Goal: Task Accomplishment & Management: Complete application form

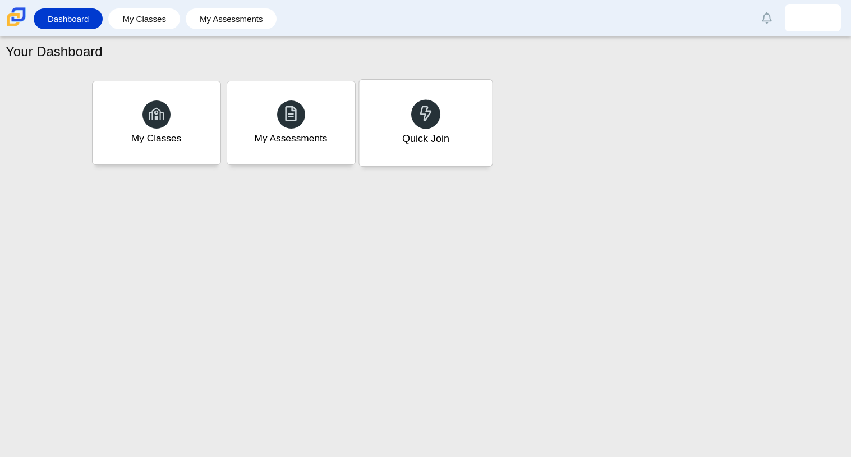
click at [388, 132] on div "Quick Join" at bounding box center [425, 123] width 133 height 86
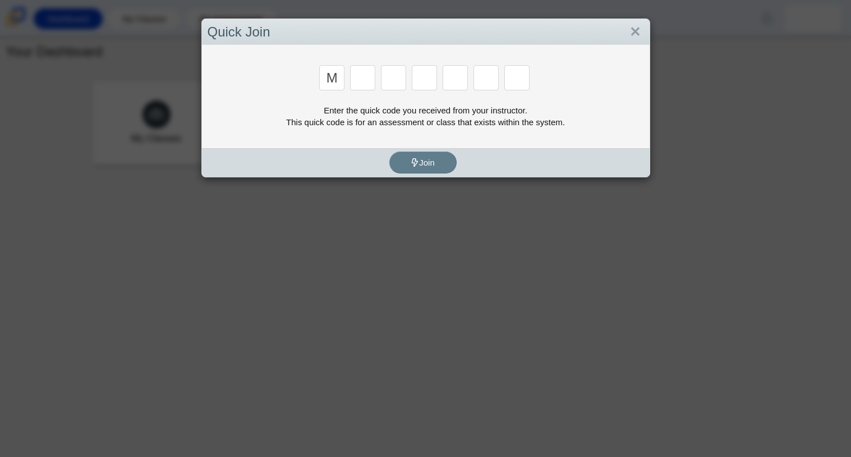
type input "m"
type input "7"
type input "e"
type input "3"
type input "e"
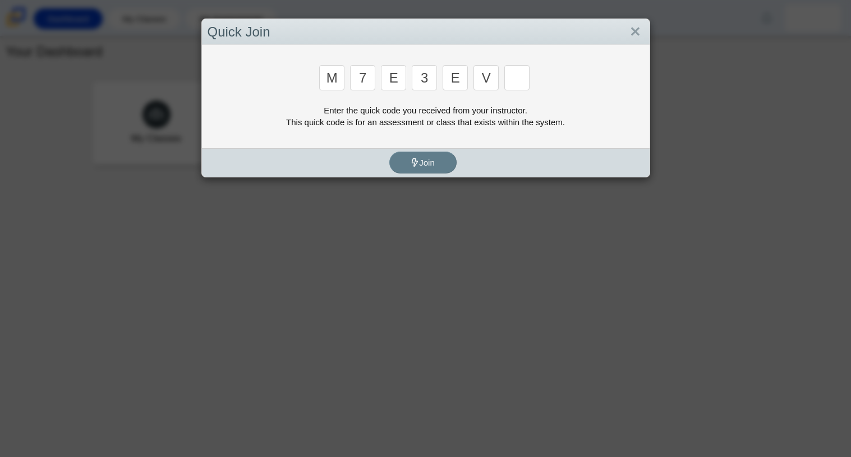
type input "v"
type input "w"
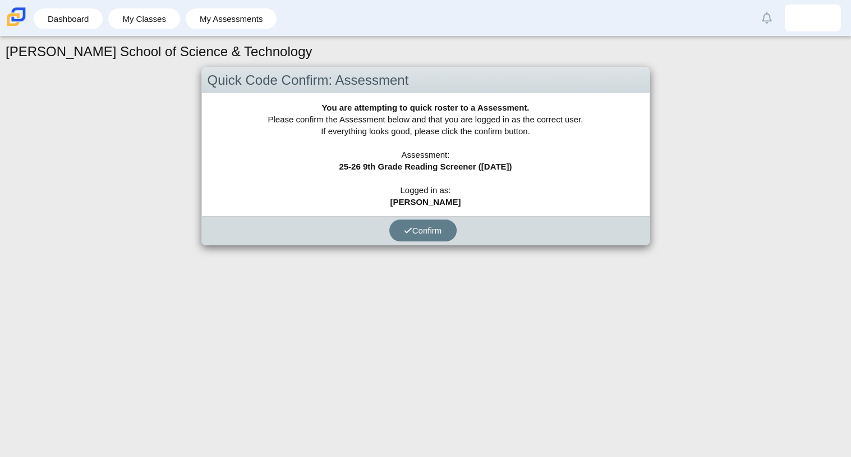
click at [807, 303] on div "Carmen School of Science & Technology Quick Code Confirm: Assessment You are at…" at bounding box center [425, 246] width 851 height 420
click at [411, 237] on button "Confirm" at bounding box center [422, 230] width 67 height 22
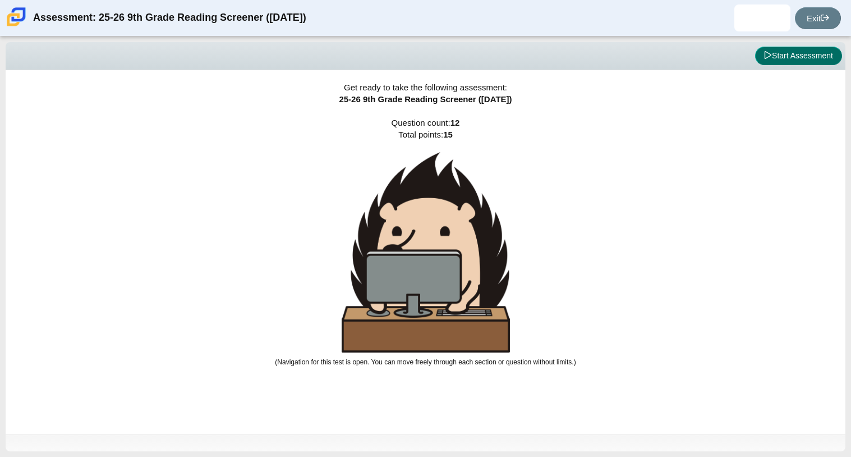
click at [817, 51] on button "Start Assessment" at bounding box center [798, 56] width 87 height 19
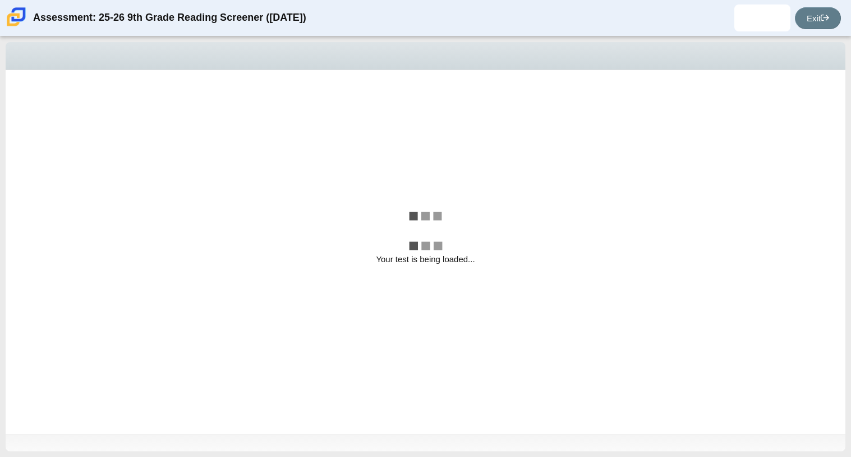
select select "ccc5b315-3c7c-471c-bf90-f22c8299c798"
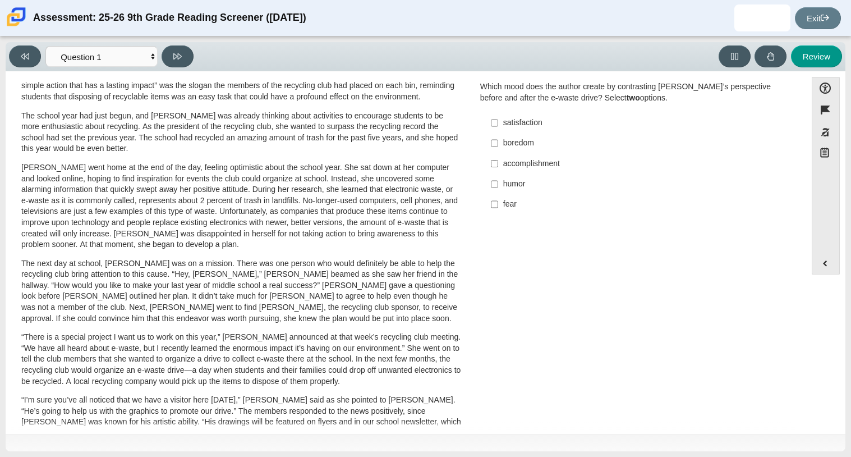
scroll to position [76, 0]
click at [359, 123] on p "The school year had just begun, and Scarlett was already thinking about activit…" at bounding box center [241, 134] width 441 height 44
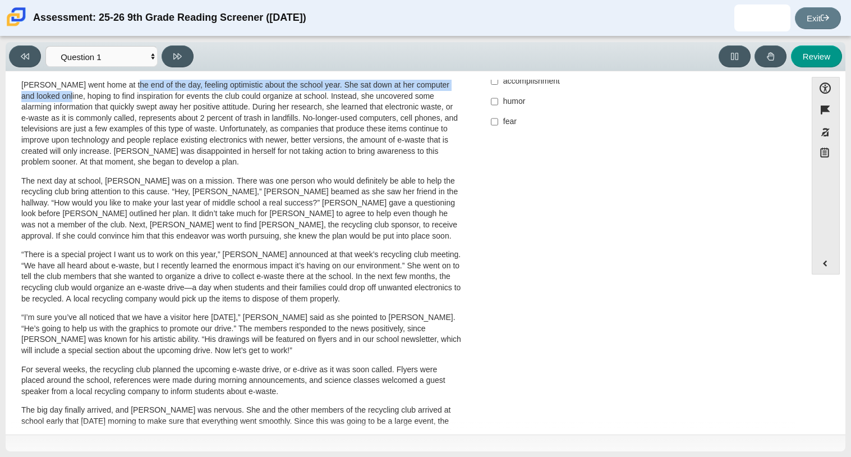
scroll to position [154, 0]
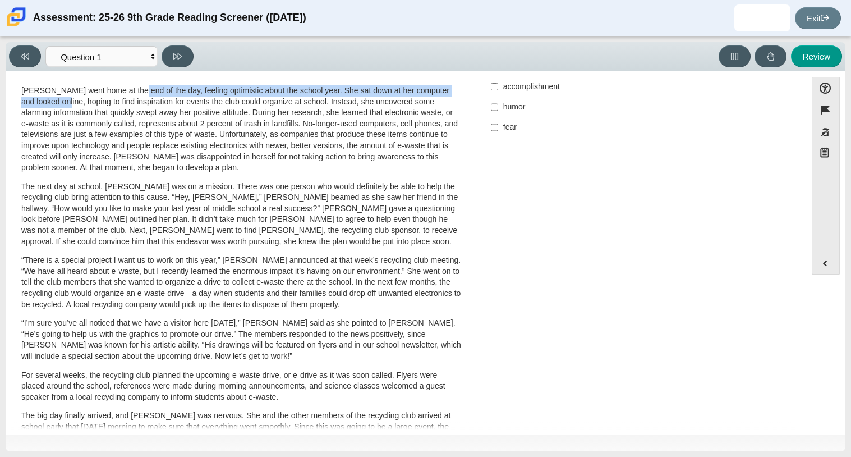
drag, startPoint x: 47, startPoint y: 95, endPoint x: 134, endPoint y: 91, distance: 87.1
click at [134, 91] on p "Scarlett went home at the end of the day, feeling optimistic about the school y…" at bounding box center [241, 129] width 441 height 88
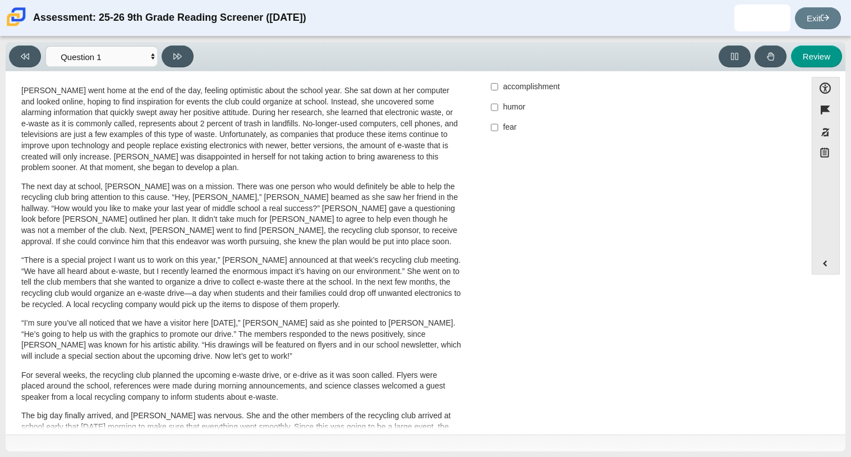
click at [191, 127] on p "Scarlett went home at the end of the day, feeling optimistic about the school y…" at bounding box center [241, 129] width 441 height 88
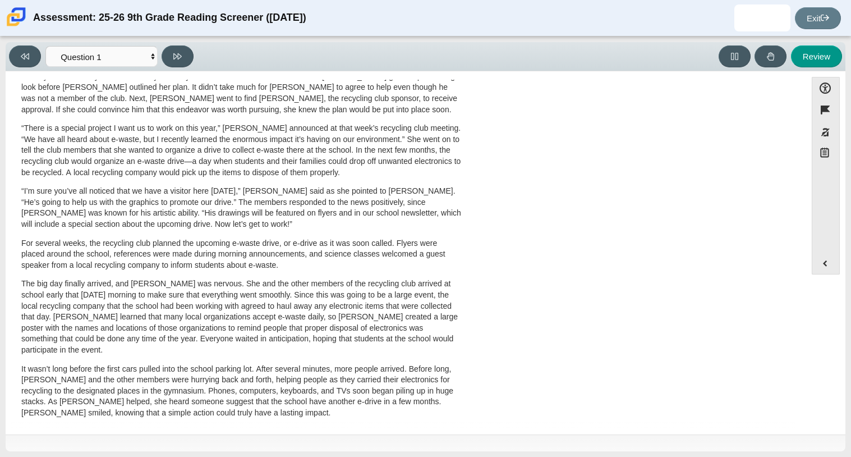
scroll to position [299, 0]
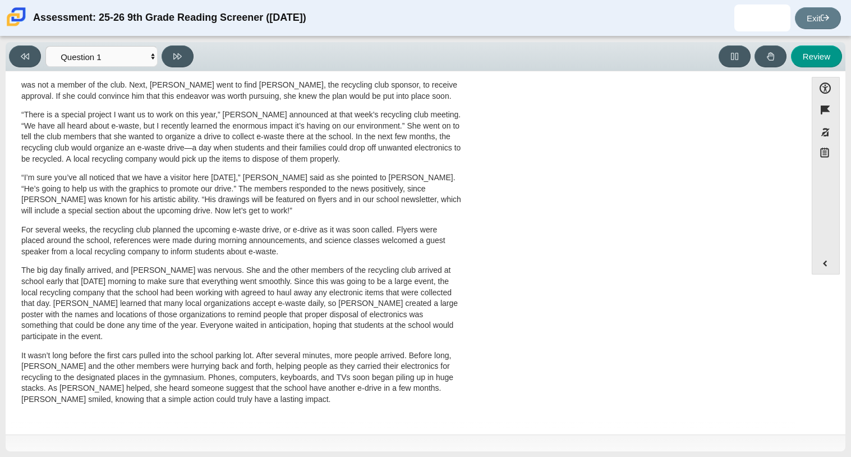
click at [116, 354] on p "It wasn’t long before the first cars pulled into the school parking lot. After …" at bounding box center [241, 377] width 441 height 55
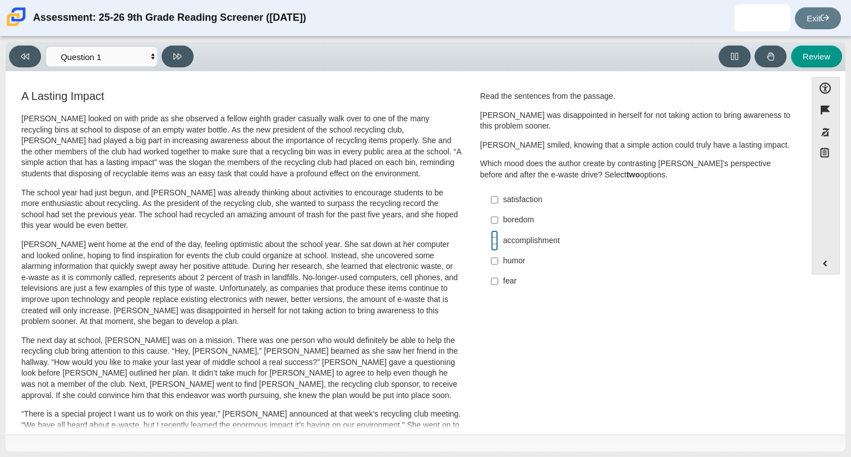
click at [491, 246] on input "accomplishment accomplishment" at bounding box center [494, 240] width 7 height 20
checkbox input "true"
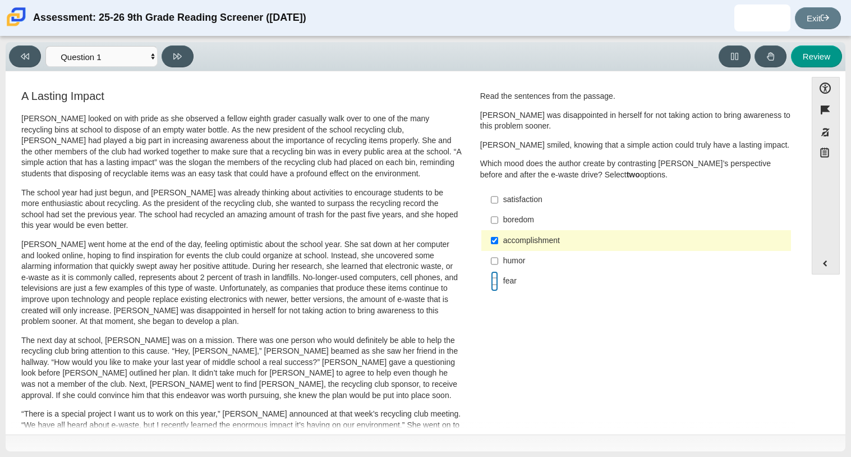
click at [491, 277] on input "fear fear" at bounding box center [494, 281] width 7 height 20
checkbox input "true"
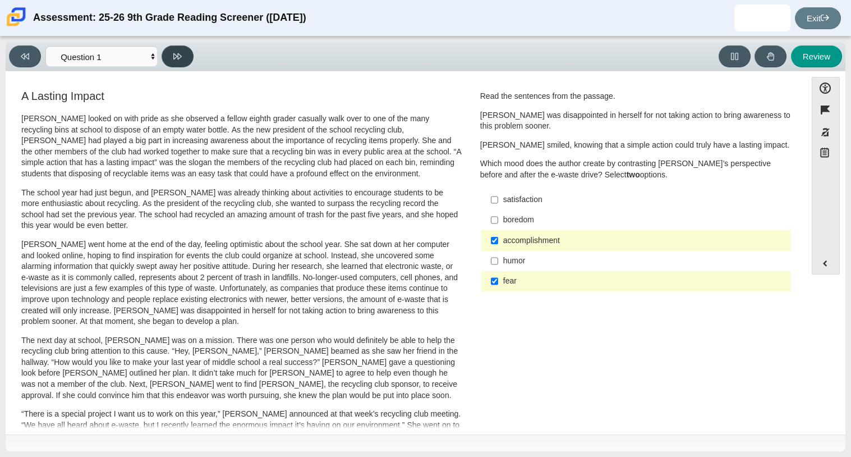
click at [184, 55] on button at bounding box center [178, 56] width 32 height 22
select select "0ff64528-ffd7-428d-b192-babfaadd44e8"
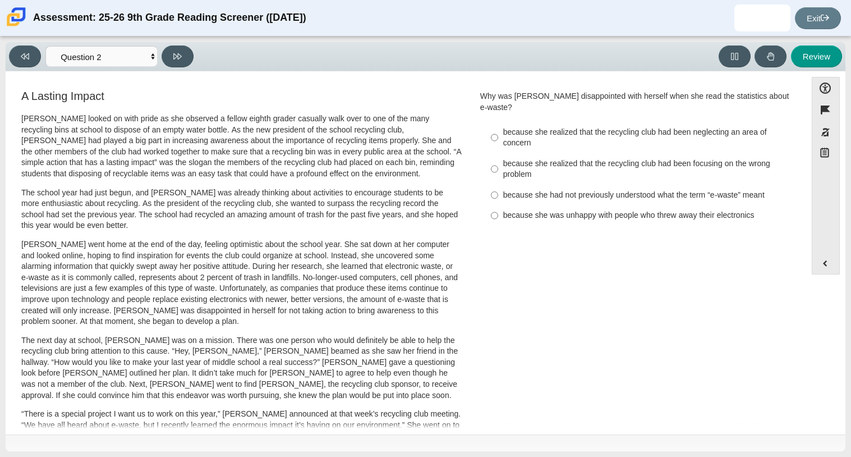
click at [515, 127] on div "because she realized that the recycling club had been neglecting an area of con…" at bounding box center [644, 138] width 283 height 22
click at [498, 127] on input "because she realized that the recycling club had been neglecting an area of con…" at bounding box center [494, 137] width 7 height 31
radio input "true"
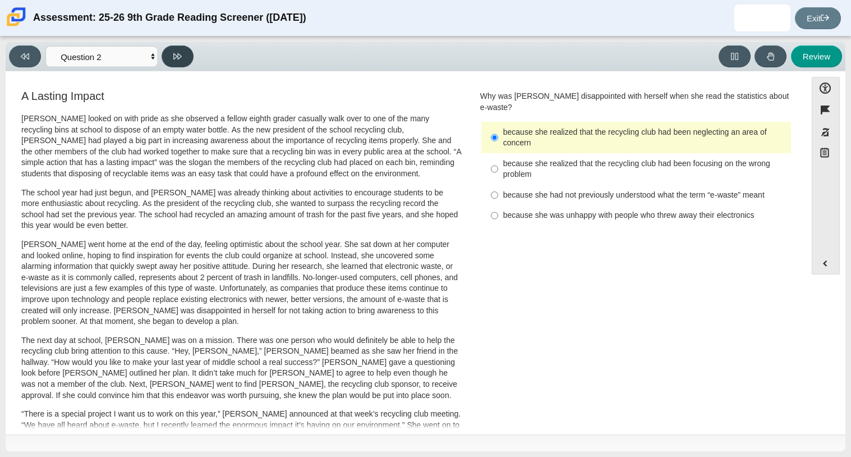
click at [186, 59] on button at bounding box center [178, 56] width 32 height 22
select select "7ce3d843-6974-4858-901c-1ff39630e843"
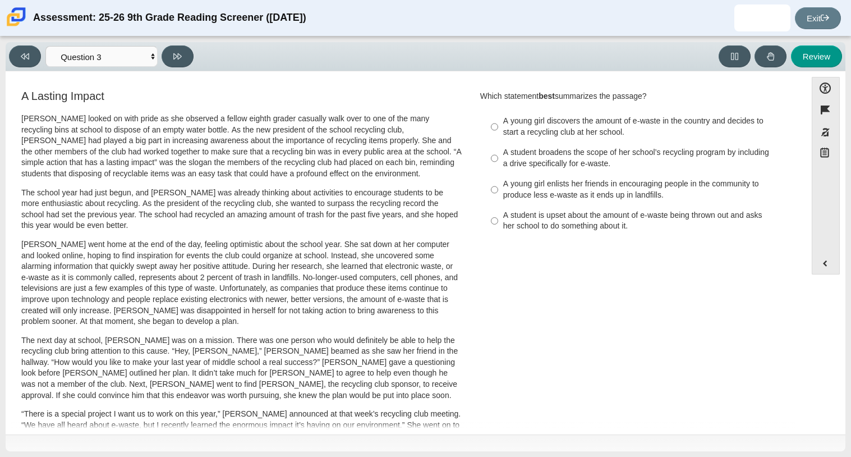
click at [576, 118] on div "A young girl discovers the amount of e-waste in the country and decides to star…" at bounding box center [644, 127] width 283 height 22
click at [498, 118] on input "A young girl discovers the amount of e-waste in the country and decides to star…" at bounding box center [494, 126] width 7 height 31
radio input "true"
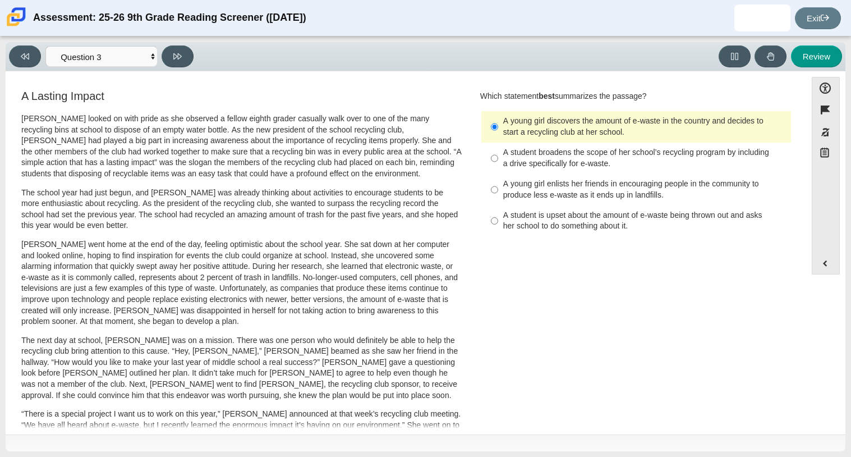
click at [585, 157] on div "A student broadens the scope of her school’s recycling program by including a d…" at bounding box center [644, 158] width 283 height 22
click at [498, 157] on input "A student broadens the scope of her school’s recycling program by including a d…" at bounding box center [494, 158] width 7 height 31
radio input "true"
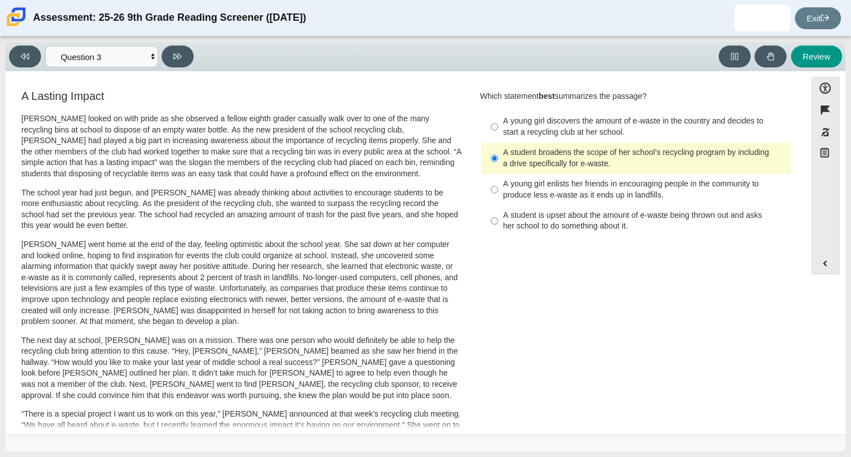
click at [657, 131] on div "A young girl discovers the amount of e-waste in the country and decides to star…" at bounding box center [644, 127] width 283 height 22
click at [498, 131] on input "A young girl discovers the amount of e-waste in the country and decides to star…" at bounding box center [494, 126] width 7 height 31
radio input "true"
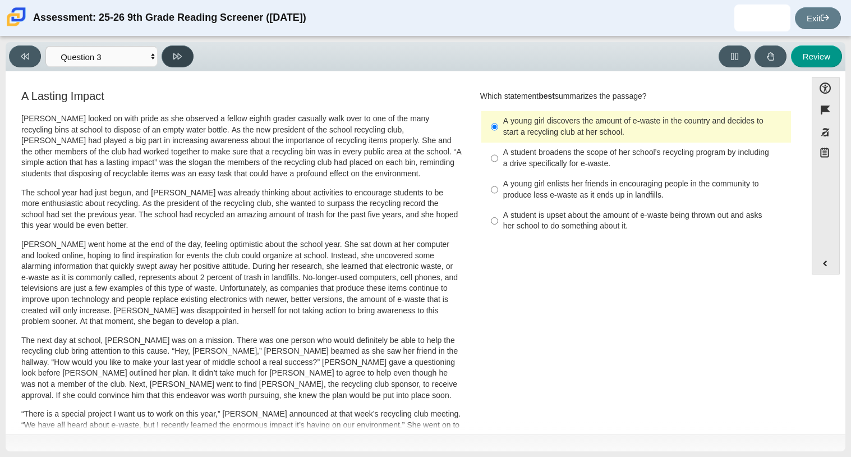
click at [183, 62] on button at bounding box center [178, 56] width 32 height 22
select select "ca9ea0f1-49c5-4bd1-83b0-472c18652b42"
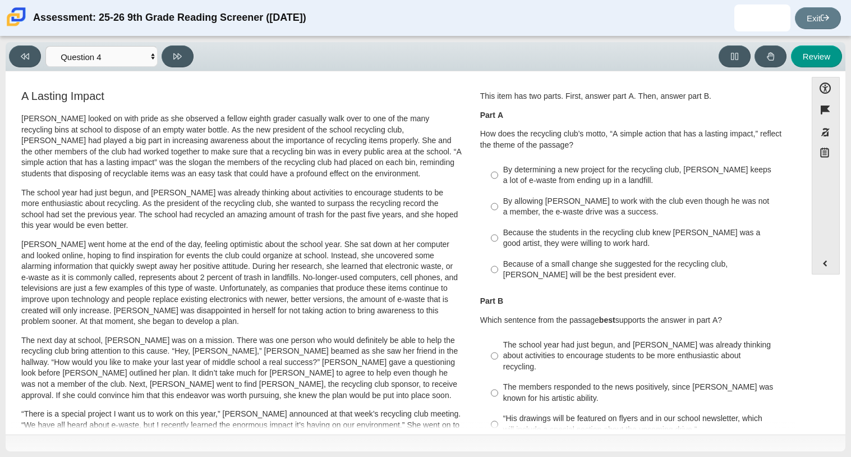
click at [598, 175] on div "By determining a new project for the recycling club, Scarlett keeps a lot of e-…" at bounding box center [644, 175] width 283 height 22
click at [498, 175] on input "By determining a new project for the recycling club, Scarlett keeps a lot of e-…" at bounding box center [494, 174] width 7 height 31
radio input "true"
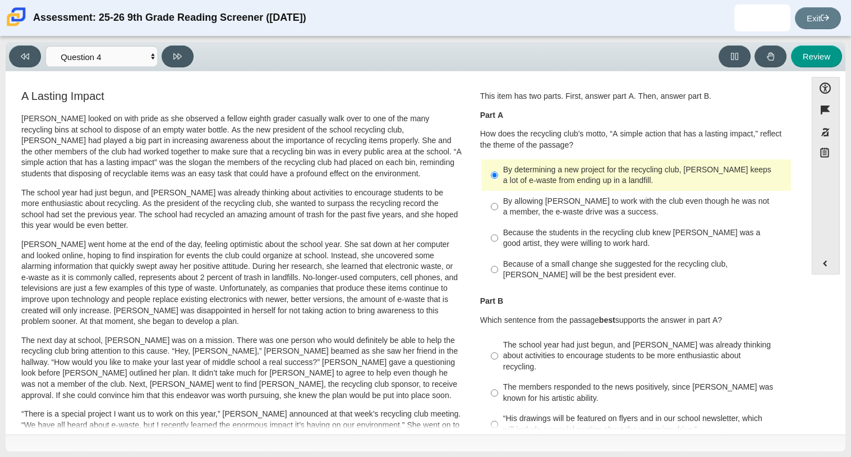
click at [592, 208] on div "By allowing Juan Carlos to work with the club even though he was not a member, …" at bounding box center [644, 207] width 283 height 22
click at [498, 208] on input "By allowing Juan Carlos to work with the club even though he was not a member, …" at bounding box center [494, 206] width 7 height 31
radio input "true"
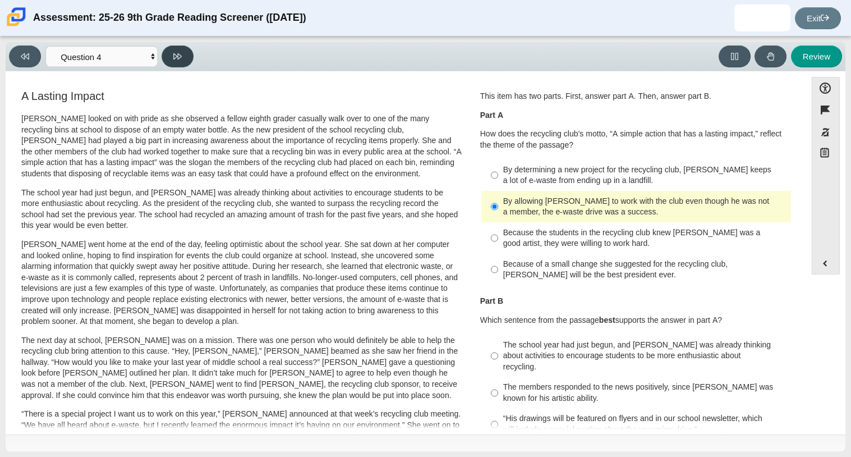
click at [171, 59] on button at bounding box center [178, 56] width 32 height 22
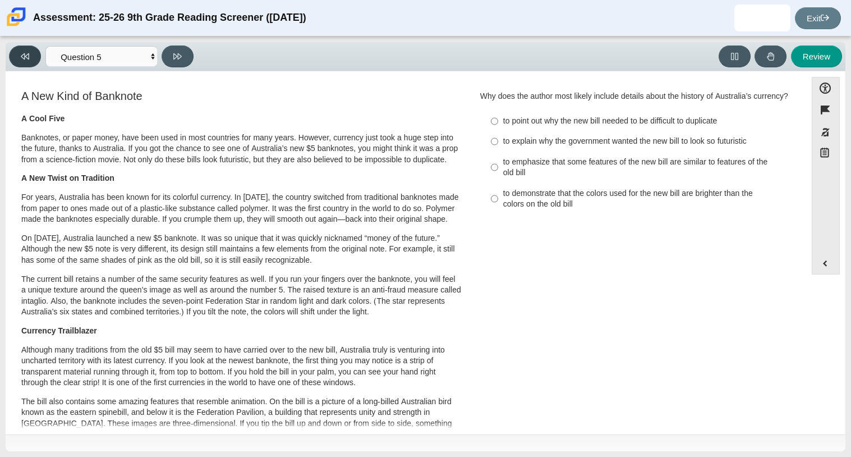
click at [12, 59] on button at bounding box center [25, 56] width 32 height 22
select select "ca9ea0f1-49c5-4bd1-83b0-472c18652b42"
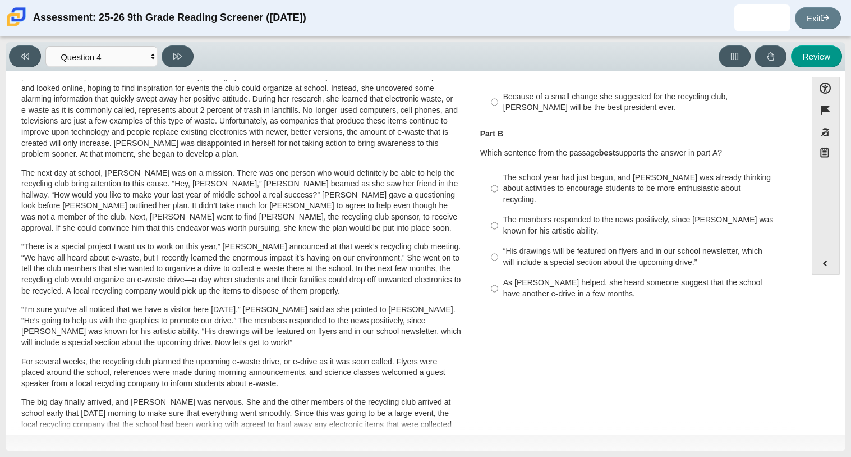
scroll to position [165, 0]
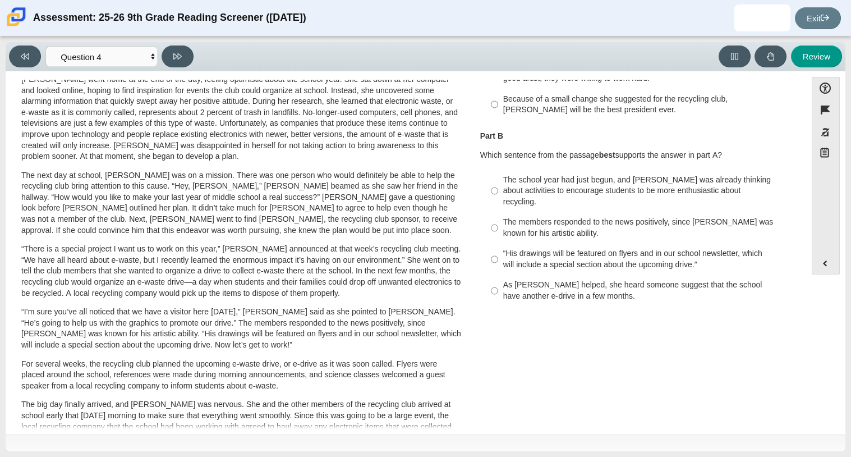
click at [503, 99] on div "Because of a small change she suggested for the recycling club, Scarlett will b…" at bounding box center [644, 105] width 283 height 22
click at [498, 99] on input "Because of a small change she suggested for the recycling club, Scarlett will b…" at bounding box center [494, 104] width 7 height 31
radio input "true"
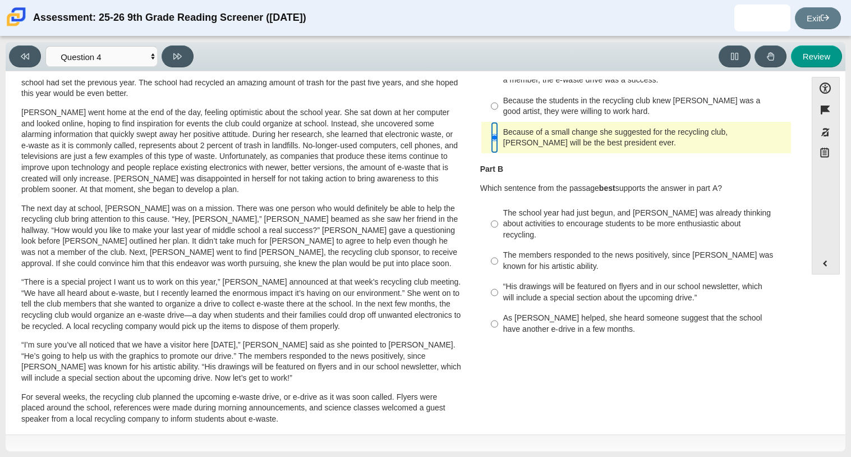
scroll to position [0, 0]
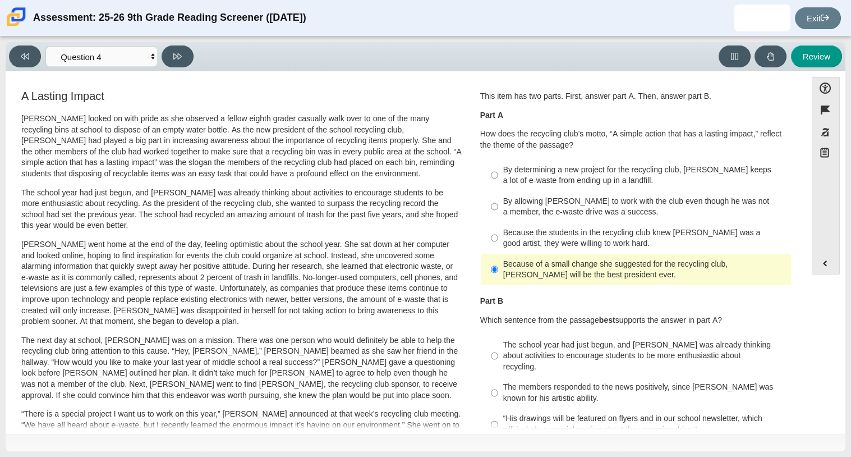
click at [508, 200] on div "By allowing Juan Carlos to work with the club even though he was not a member, …" at bounding box center [644, 207] width 283 height 22
click at [498, 200] on input "By allowing Juan Carlos to work with the club even though he was not a member, …" at bounding box center [494, 206] width 7 height 31
radio input "true"
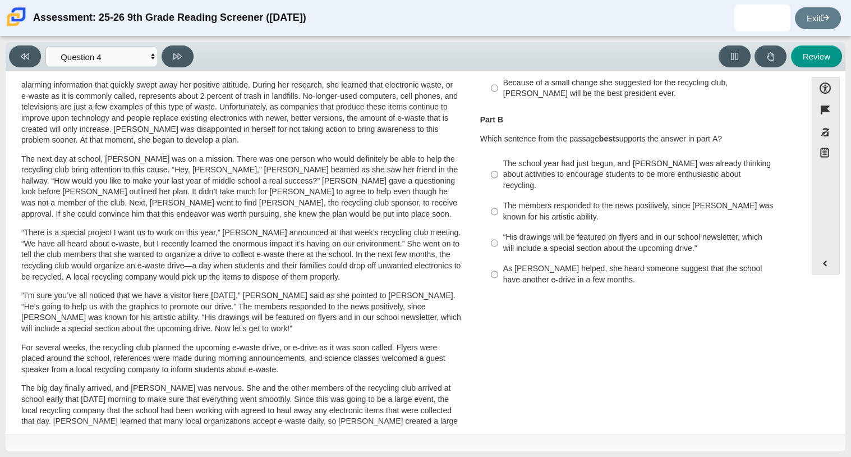
scroll to position [184, 0]
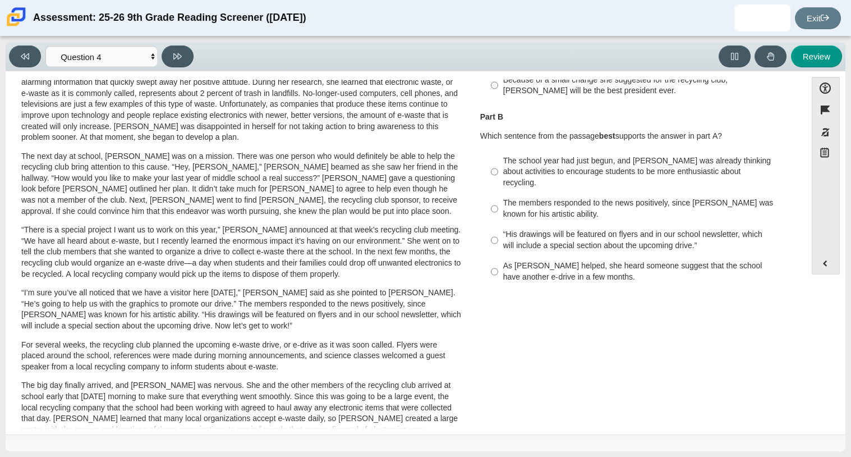
click at [673, 169] on div "The school year had just begun, and Scarlett was already thinking about activit…" at bounding box center [644, 171] width 283 height 33
click at [498, 169] on input "The school year had just begun, and Scarlett was already thinking about activit…" at bounding box center [494, 171] width 7 height 43
radio input "true"
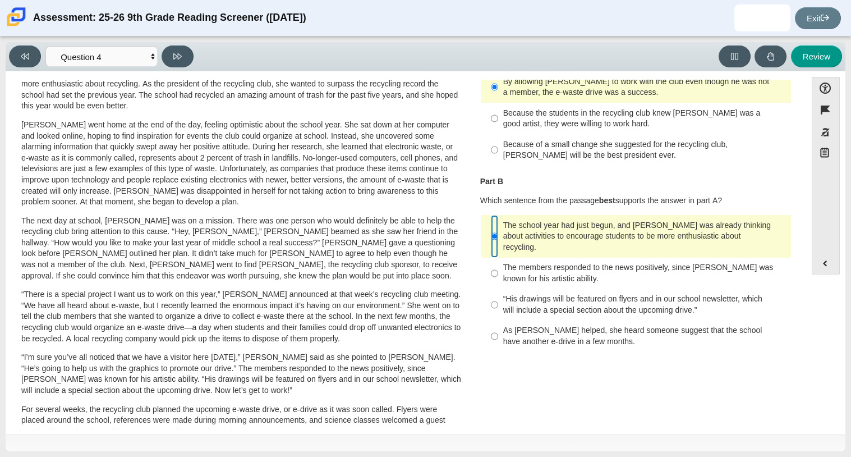
scroll to position [119, 0]
click at [575, 325] on div "As Scarlett helped, she heard someone suggest that the school have another e-dr…" at bounding box center [644, 336] width 283 height 22
click at [498, 325] on input "As Scarlett helped, she heard someone suggest that the school have another e-dr…" at bounding box center [494, 336] width 7 height 31
radio input "true"
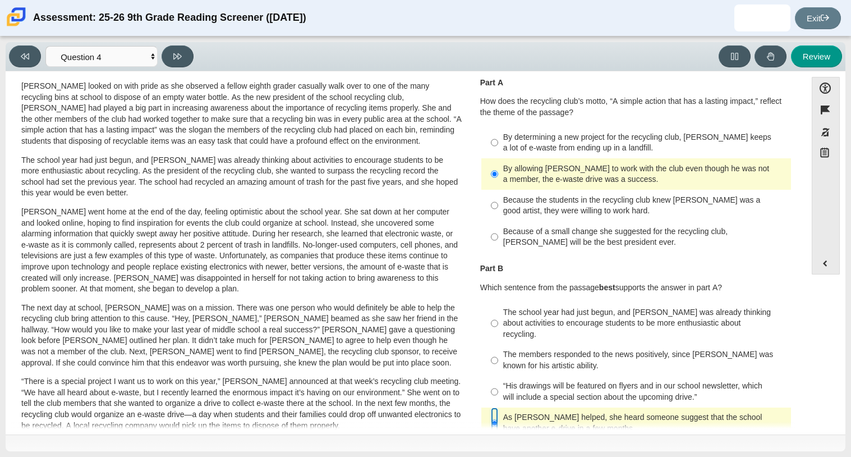
scroll to position [31, 0]
click at [559, 318] on div "The school year had just begun, and Scarlett was already thinking about activit…" at bounding box center [644, 324] width 283 height 33
click at [498, 318] on input "The school year had just begun, and Scarlett was already thinking about activit…" at bounding box center [494, 324] width 7 height 43
radio input "true"
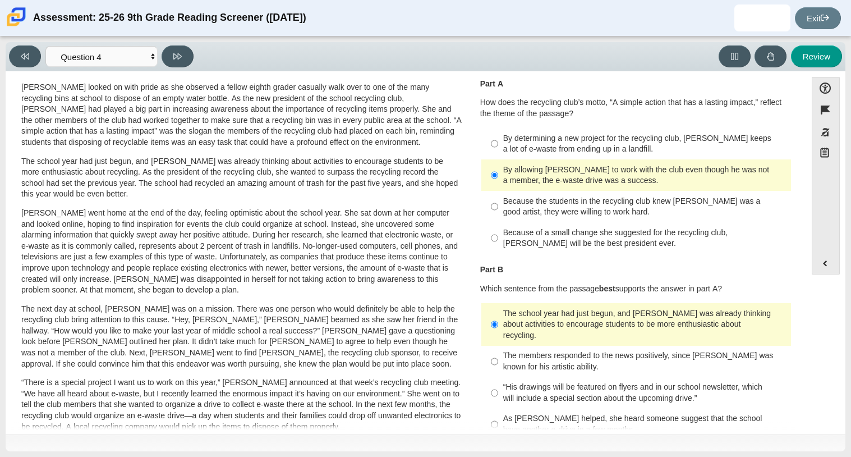
click at [564, 137] on div "By determining a new project for the recycling club, Scarlett keeps a lot of e-…" at bounding box center [644, 144] width 283 height 22
click at [498, 137] on input "By determining a new project for the recycling club, Scarlett keeps a lot of e-…" at bounding box center [494, 143] width 7 height 31
radio input "true"
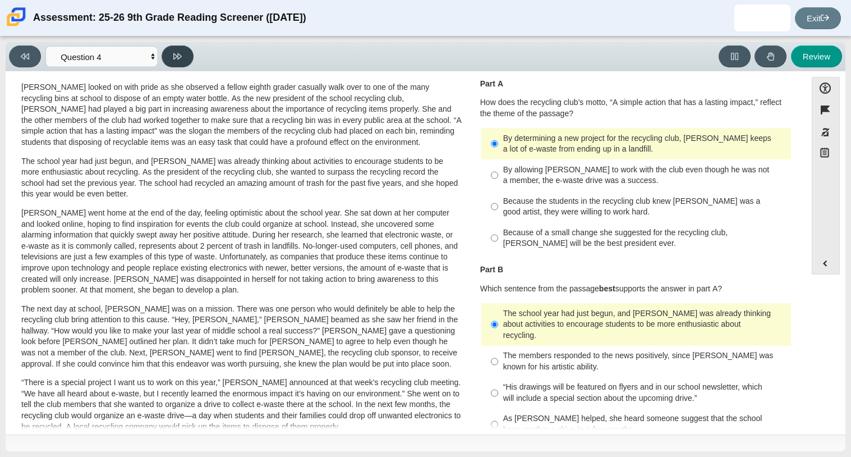
click at [171, 51] on button at bounding box center [178, 56] width 32 height 22
select select "e41f1a79-e29f-4095-8030-a53364015bed"
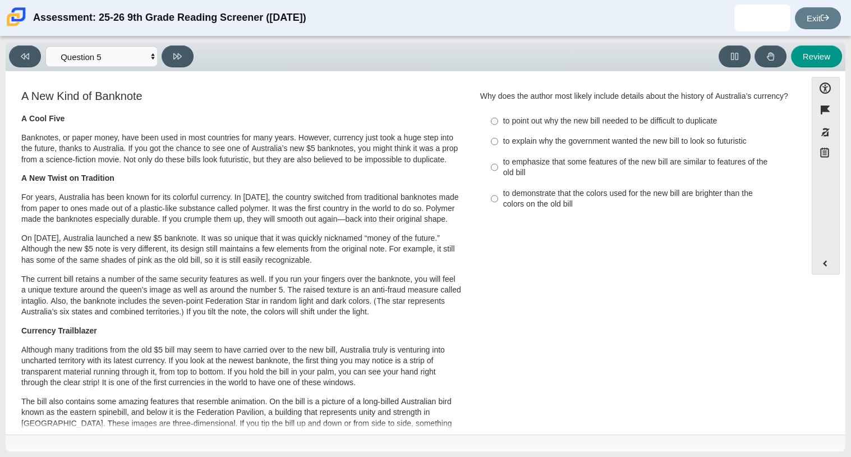
click at [586, 147] on div "to explain why the government wanted the new bill to look so futuristic" at bounding box center [644, 141] width 283 height 11
click at [498, 152] on input "to explain why the government wanted the new bill to look so futuristic to expl…" at bounding box center [494, 141] width 7 height 20
radio input "true"
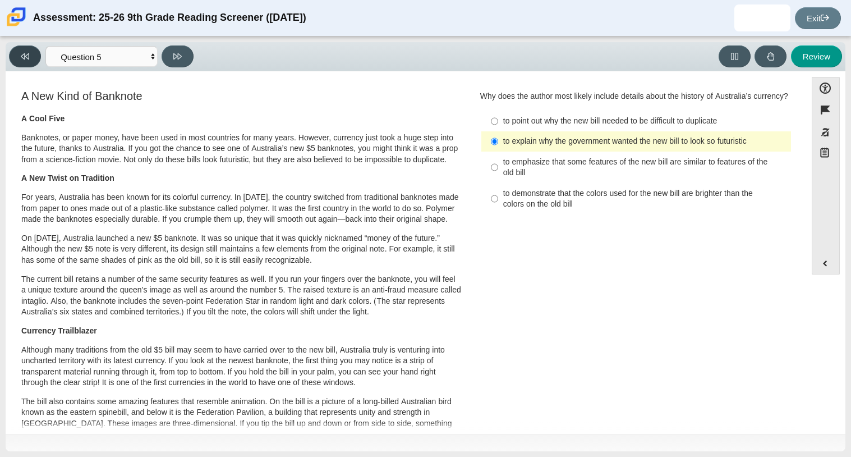
click at [29, 57] on button at bounding box center [25, 56] width 32 height 22
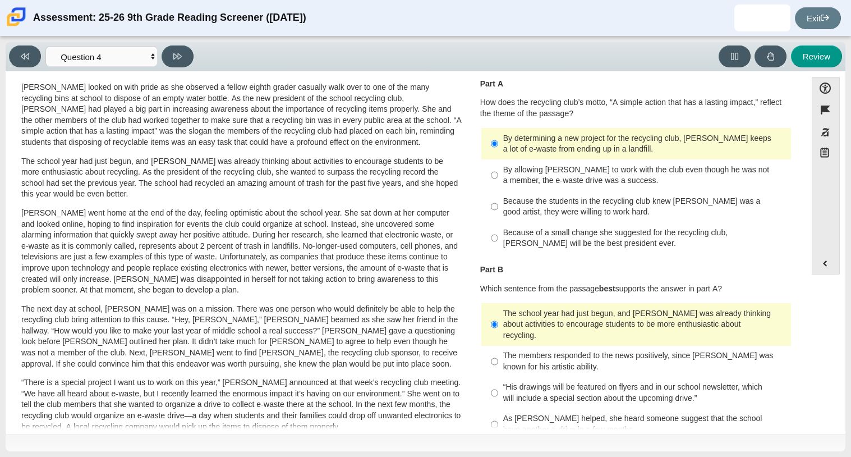
scroll to position [0, 0]
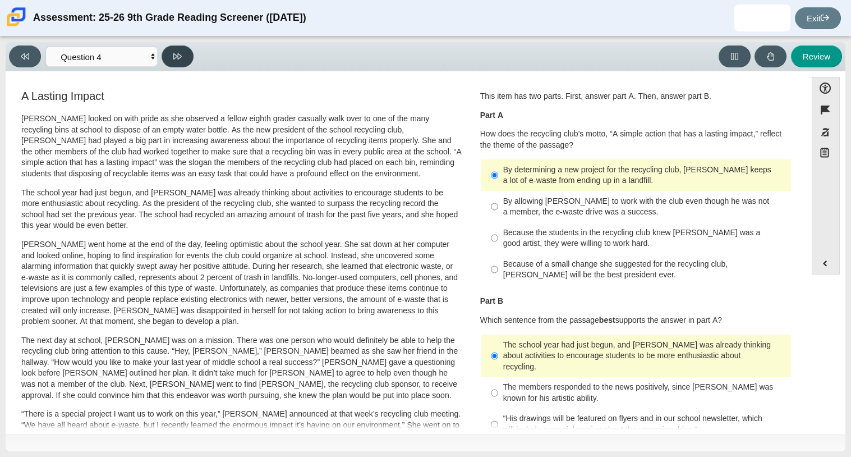
click at [167, 52] on button at bounding box center [178, 56] width 32 height 22
select select "e41f1a79-e29f-4095-8030-a53364015bed"
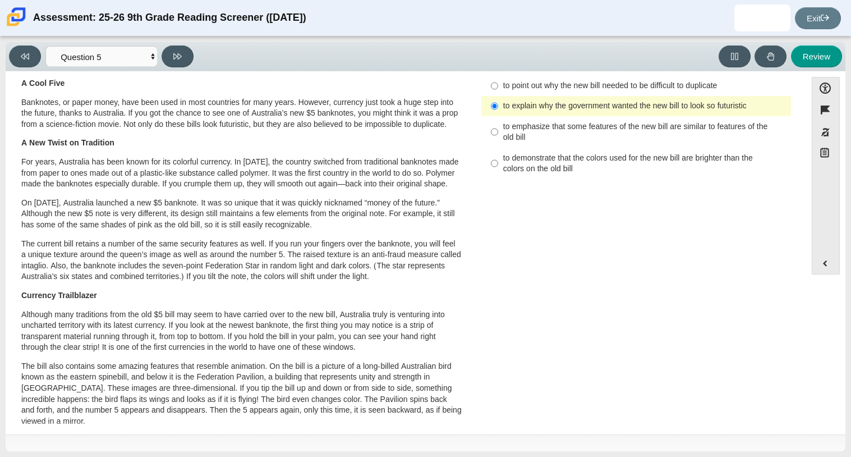
scroll to position [40, 0]
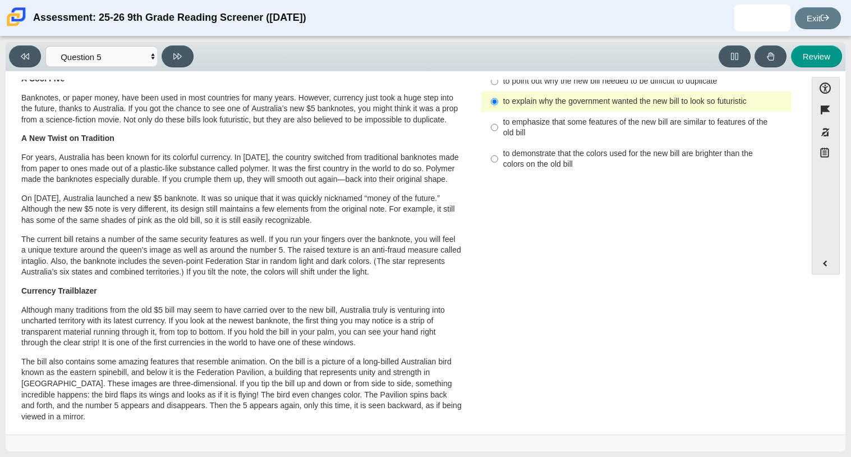
click at [144, 108] on p "Banknotes, or paper money, have been used in most countries for many years. How…" at bounding box center [241, 109] width 441 height 33
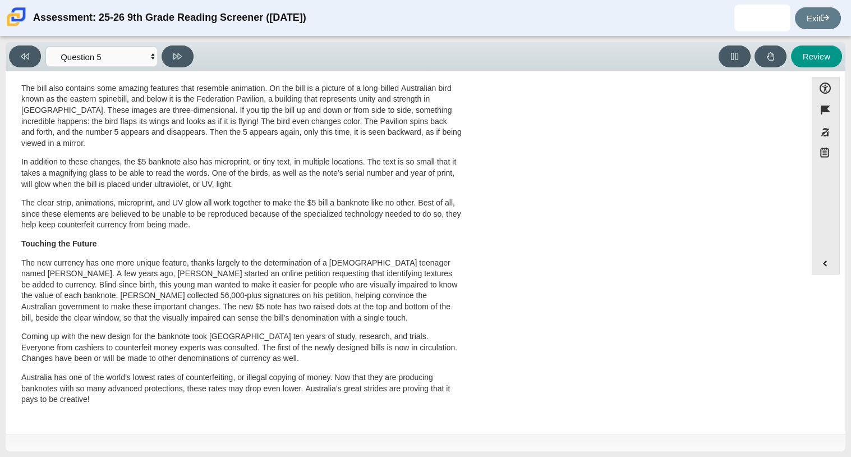
scroll to position [0, 0]
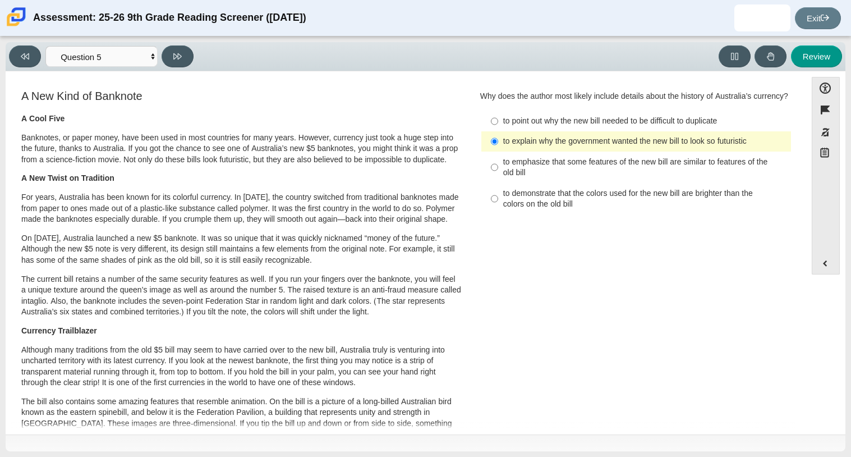
click at [557, 178] on div "to emphasize that some features of the new bill are similar to features of the …" at bounding box center [644, 168] width 283 height 22
click at [498, 180] on input "to emphasize that some features of the new bill are similar to features of the …" at bounding box center [494, 167] width 7 height 31
radio input "true"
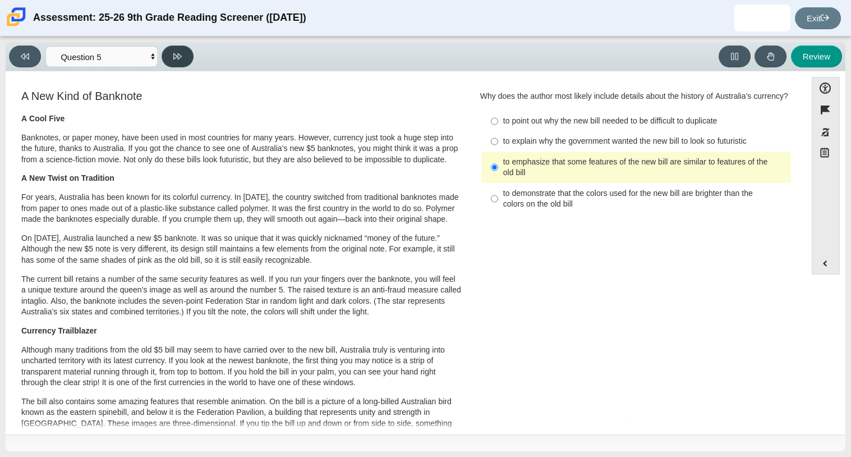
click at [174, 64] on button at bounding box center [178, 56] width 32 height 22
select select "69146e31-7b3d-4a3e-9ce6-f30c24342ae0"
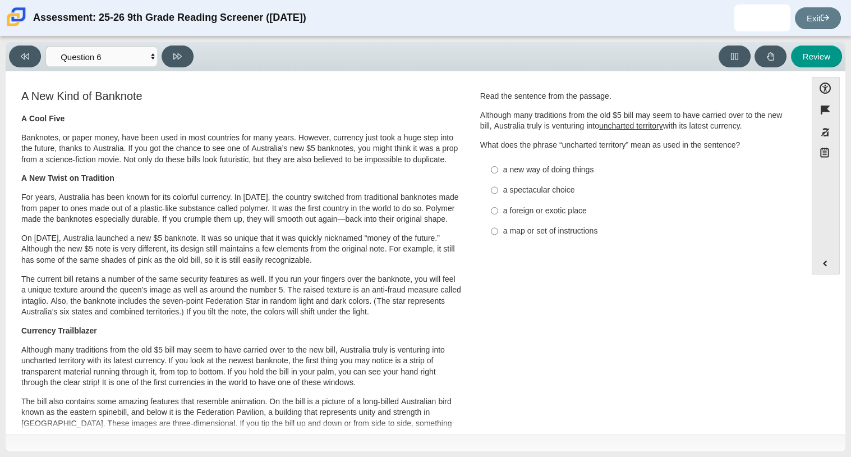
click at [559, 169] on div "a new way of doing things" at bounding box center [644, 169] width 283 height 11
click at [498, 169] on input "a new way of doing things a new way of doing things" at bounding box center [494, 169] width 7 height 20
radio input "true"
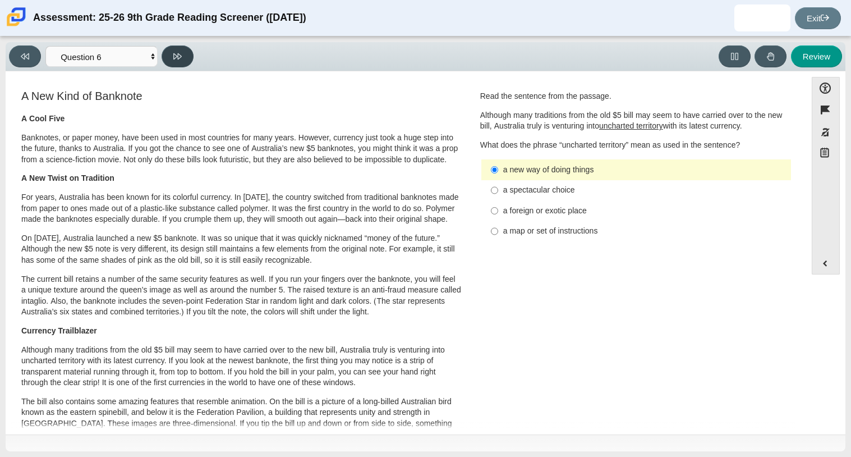
click at [178, 56] on icon at bounding box center [177, 56] width 8 height 8
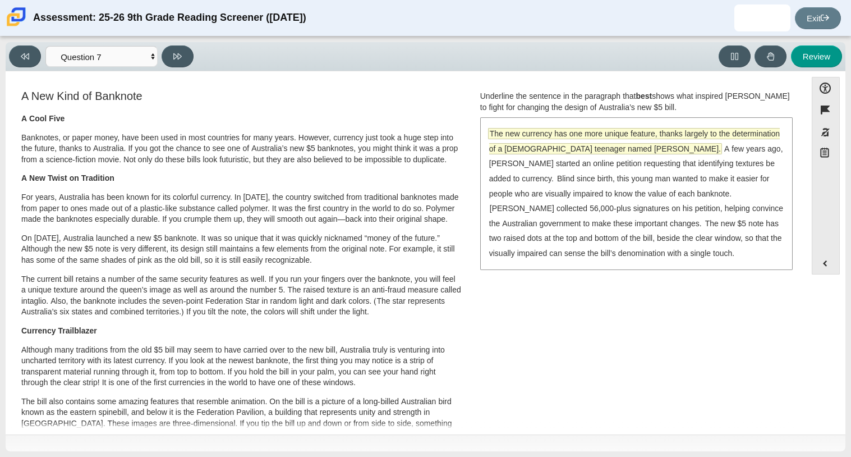
click at [515, 134] on span "The new currency has one more unique feature, thanks largely to the determinati…" at bounding box center [634, 141] width 291 height 25
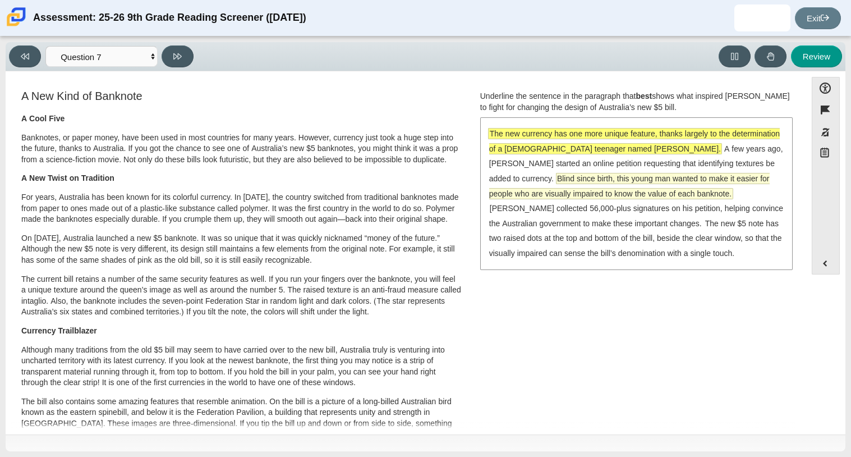
click at [630, 178] on span "Blind since birth, this young man wanted to make it easier for people who are v…" at bounding box center [629, 185] width 281 height 25
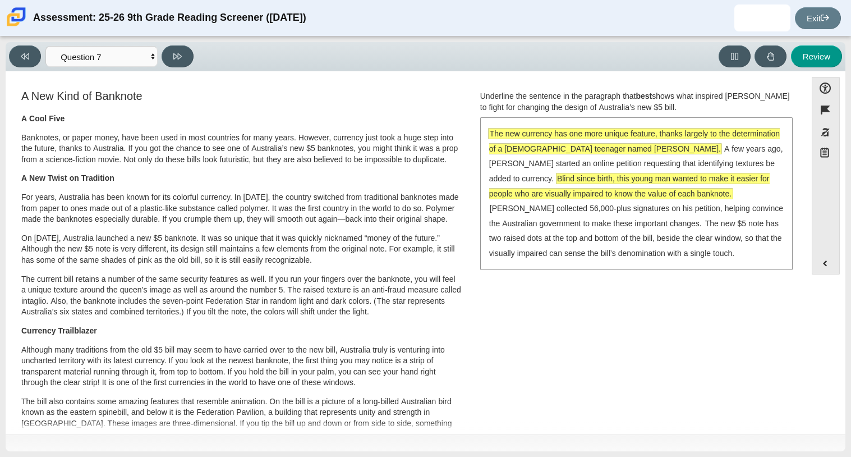
click at [653, 146] on span "The new currency has one more unique feature, thanks largely to the determinati…" at bounding box center [634, 141] width 291 height 25
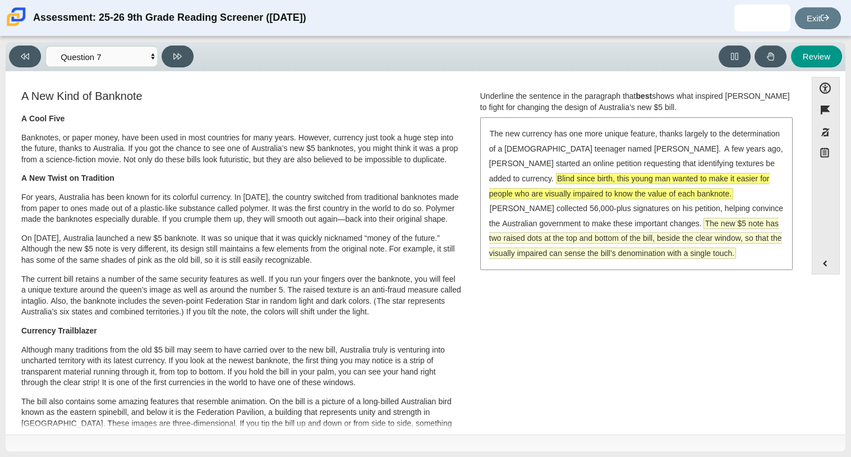
click at [642, 234] on span "The new $5 note has two raised dots at the top and bottom of the bill, beside t…" at bounding box center [635, 238] width 293 height 40
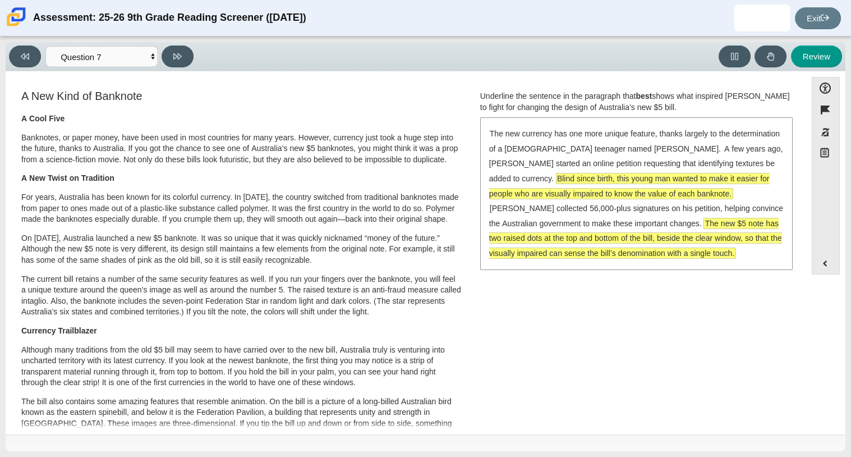
click at [636, 235] on span "The new $5 note has two raised dots at the top and bottom of the bill, beside t…" at bounding box center [635, 238] width 293 height 40
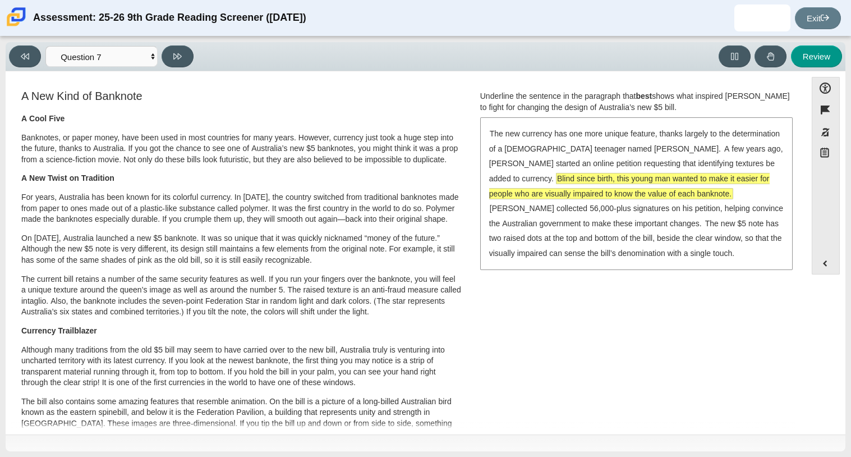
click at [641, 231] on div "The new currency has one more unique feature, thanks largely to the determinati…" at bounding box center [636, 193] width 310 height 150
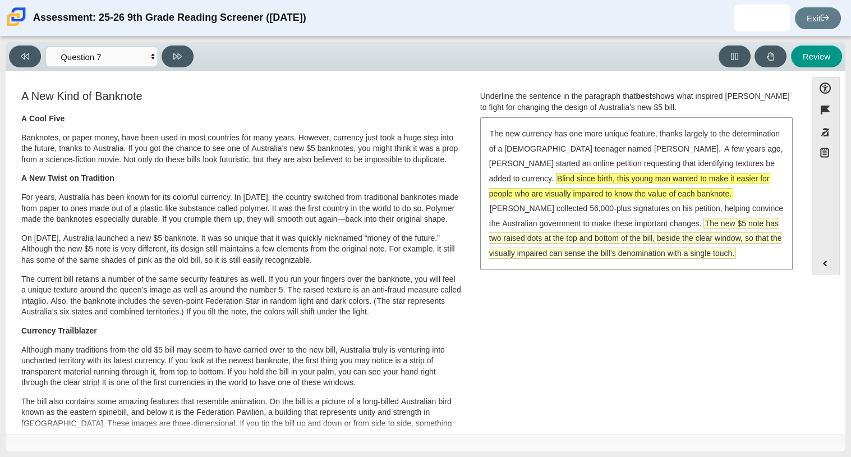
click at [648, 226] on span "The new $5 note has two raised dots at the top and bottom of the bill, beside t…" at bounding box center [635, 238] width 293 height 40
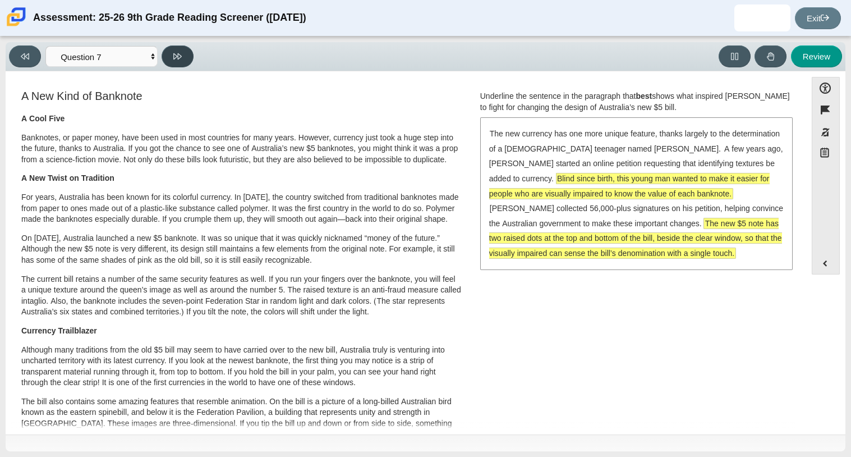
click at [185, 57] on button at bounding box center [178, 56] width 32 height 22
select select "ea8338c2-a6a3-418e-a305-2b963b54a290"
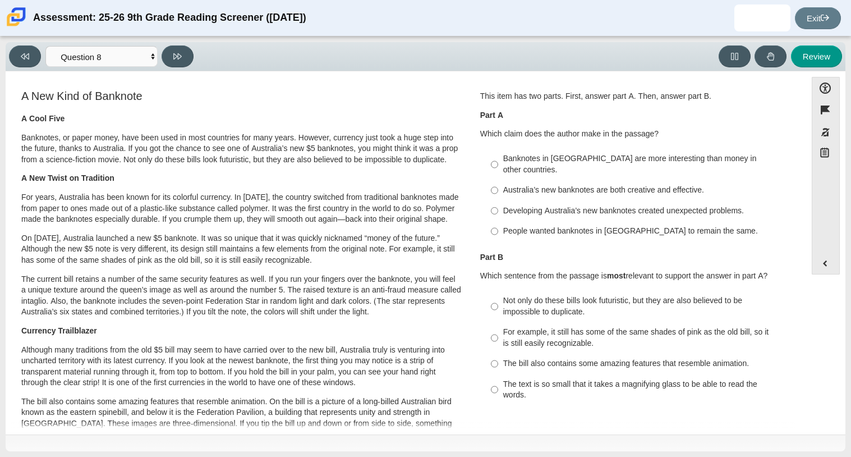
click at [507, 111] on p "Part A" at bounding box center [636, 115] width 312 height 11
click at [580, 185] on div "Australia’s new banknotes are both creative and effective." at bounding box center [644, 190] width 283 height 11
click at [498, 181] on input "Australia’s new banknotes are both creative and effective. Australia’s new bank…" at bounding box center [494, 190] width 7 height 20
radio input "true"
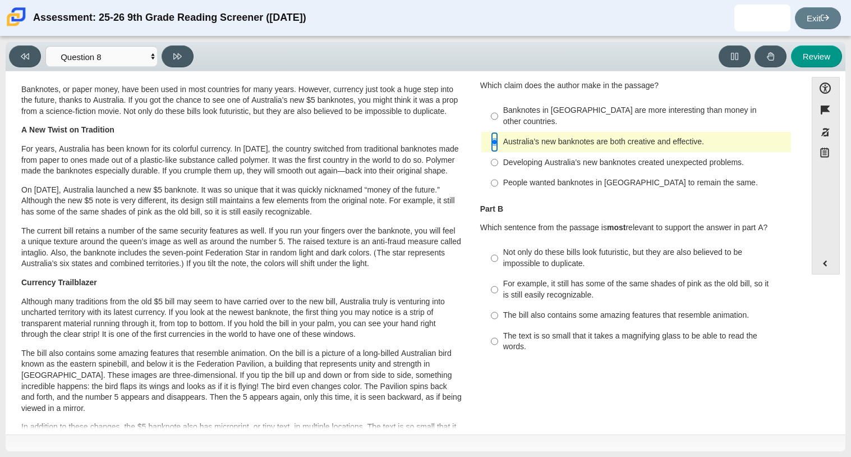
scroll to position [50, 0]
click at [512, 249] on div "Not only do these bills look futuristic, but they are also believed to be impos…" at bounding box center [644, 256] width 283 height 22
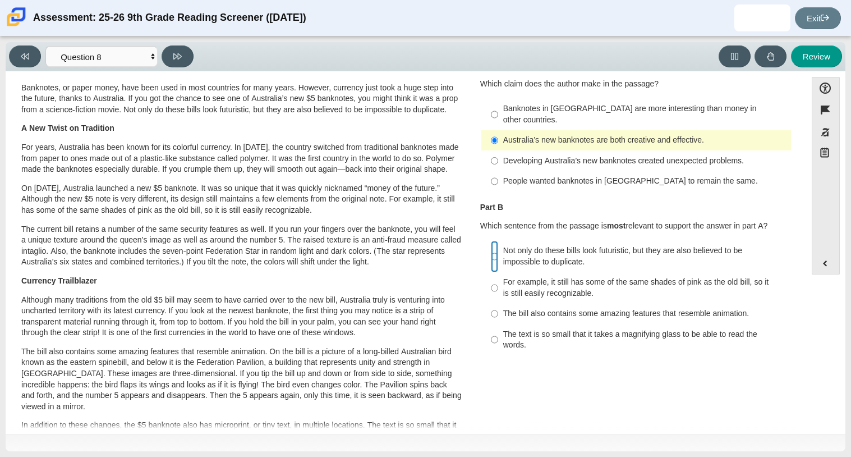
click at [498, 249] on input "Not only do these bills look futuristic, but they are also believed to be impos…" at bounding box center [494, 256] width 7 height 31
radio input "true"
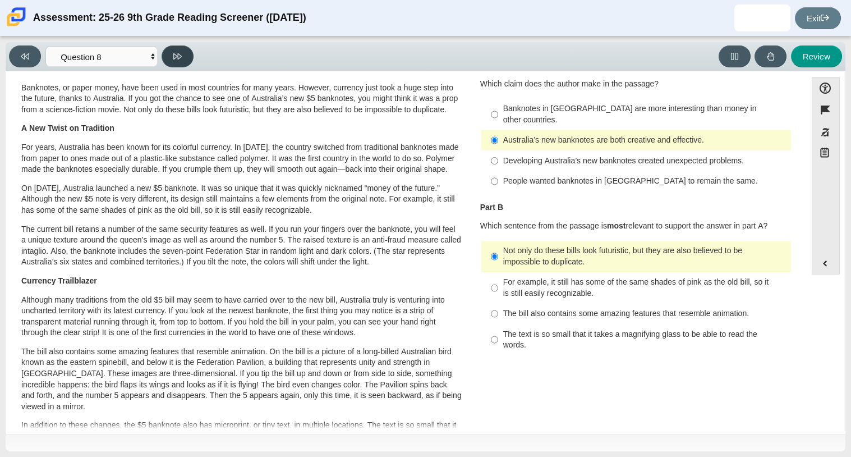
click at [177, 49] on button at bounding box center [178, 56] width 32 height 22
select select "89f058d6-b15c-4ef5-a4b3-fdaffb8868b6"
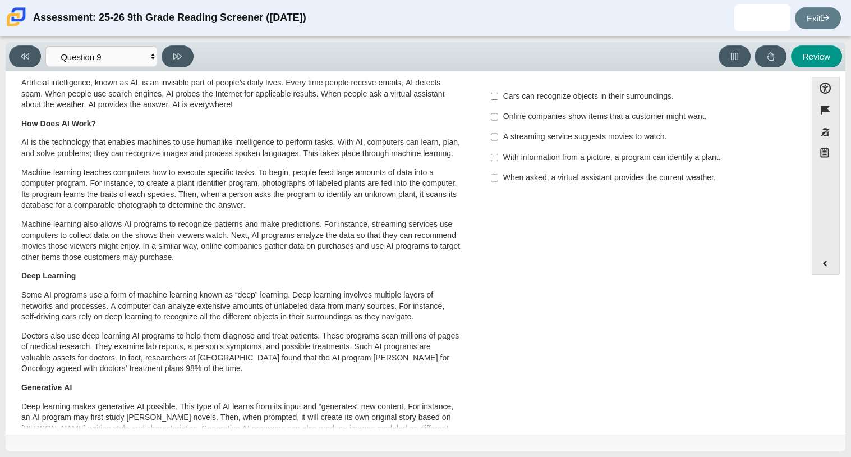
scroll to position [0, 0]
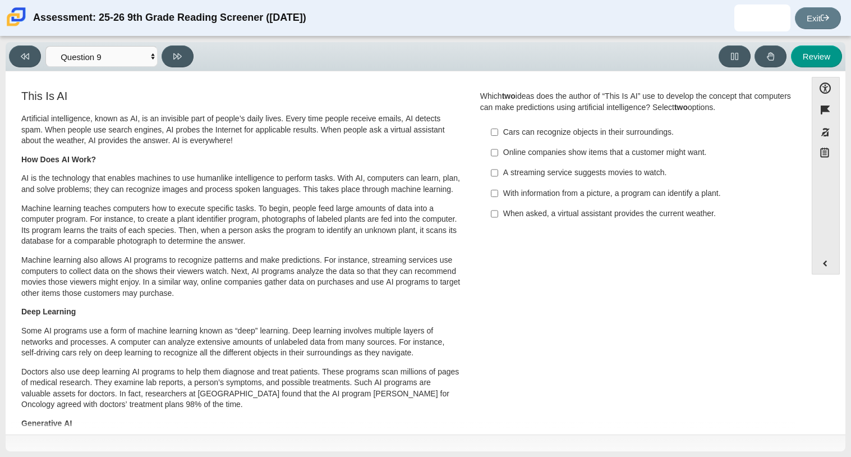
click at [582, 188] on div "With information from a picture, a program can identify a plant." at bounding box center [644, 193] width 283 height 11
click at [498, 187] on input "With information from a picture, a program can identify a plant. With informati…" at bounding box center [494, 193] width 7 height 20
checkbox input "true"
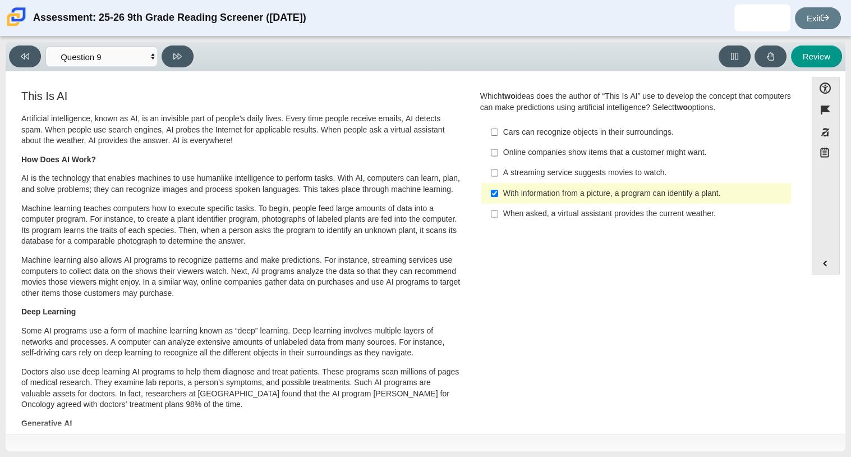
click at [599, 212] on div "When asked, a virtual assistant provides the current weather." at bounding box center [644, 213] width 283 height 11
click at [498, 212] on input "When asked, a virtual assistant provides the current weather. When asked, a vir…" at bounding box center [494, 214] width 7 height 20
checkbox input "true"
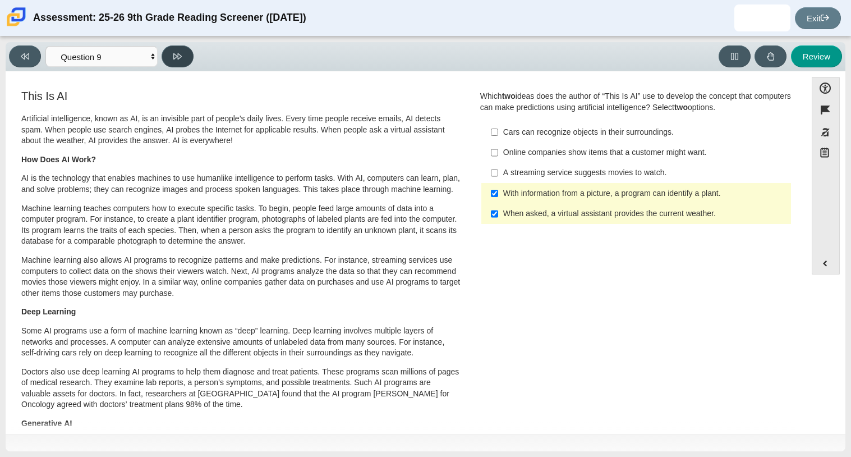
click at [187, 55] on button at bounding box center [178, 56] width 32 height 22
select select "cdf3c14e-a918-44d1-9b63-3db0fa81641e"
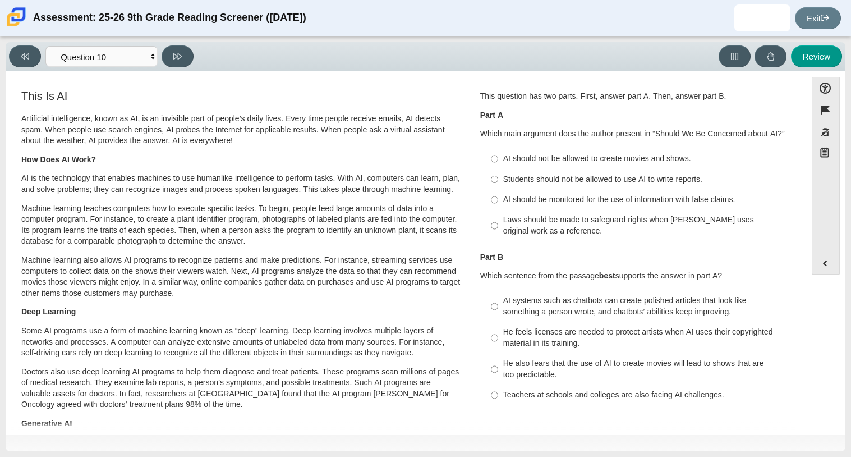
click at [613, 198] on div "AI should be monitored for the use of information with false claims." at bounding box center [644, 199] width 283 height 11
click at [498, 198] on input "AI should be monitored for the use of information with false claims. AI should …" at bounding box center [494, 200] width 7 height 20
radio input "true"
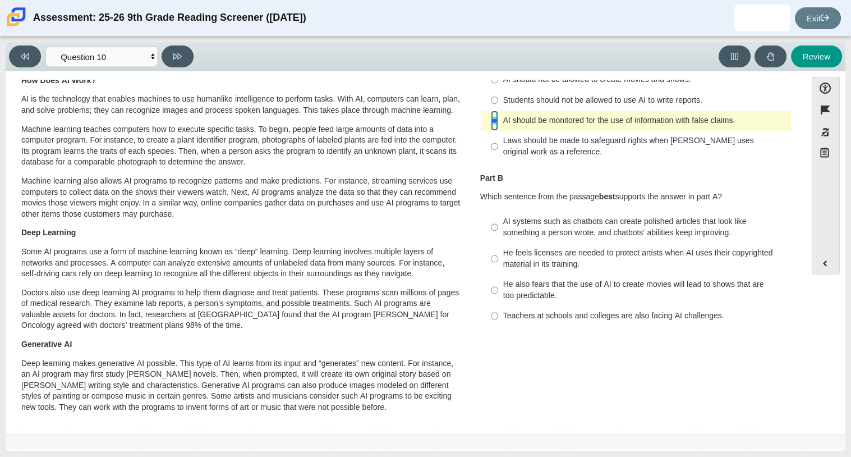
scroll to position [78, 0]
click at [651, 295] on div "He also fears that the use of AI to create movies will lead to shows that are t…" at bounding box center [644, 291] width 283 height 22
click at [498, 295] on input "He also fears that the use of AI to create movies will lead to shows that are t…" at bounding box center [494, 291] width 7 height 31
radio input "true"
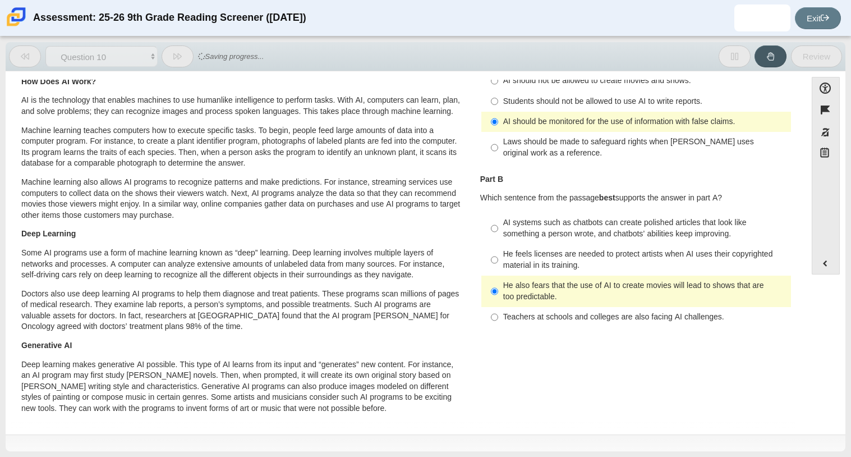
click at [651, 321] on div "Teachers at schools and colleges are also facing AI challenges." at bounding box center [644, 316] width 283 height 11
click at [498, 321] on input "Teachers at schools and colleges are also facing AI challenges. Teachers at sch…" at bounding box center [494, 317] width 7 height 20
radio input "true"
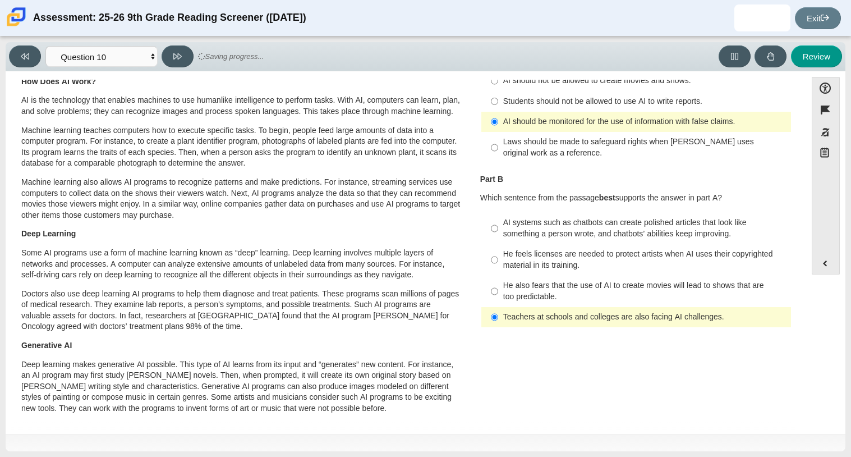
click at [682, 250] on div "He feels licenses are needed to protect artists when AI uses their copyrighted …" at bounding box center [644, 260] width 283 height 22
click at [498, 250] on input "He feels licenses are needed to protect artists when AI uses their copyrighted …" at bounding box center [494, 259] width 7 height 31
radio input "true"
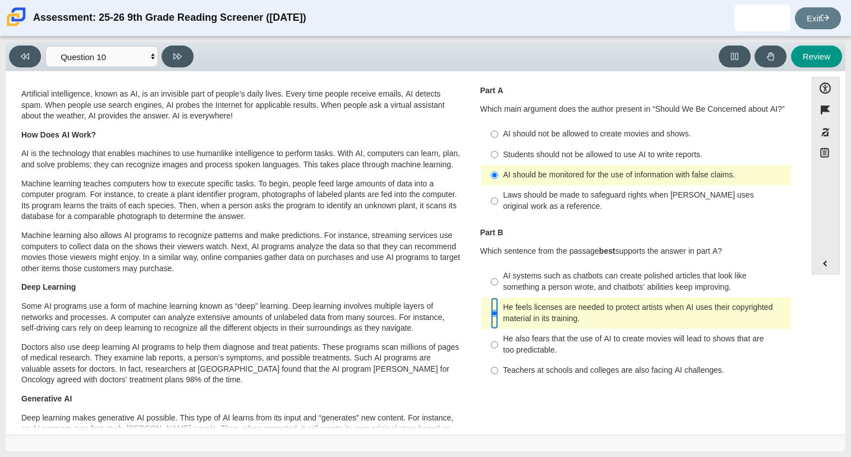
scroll to position [20, 0]
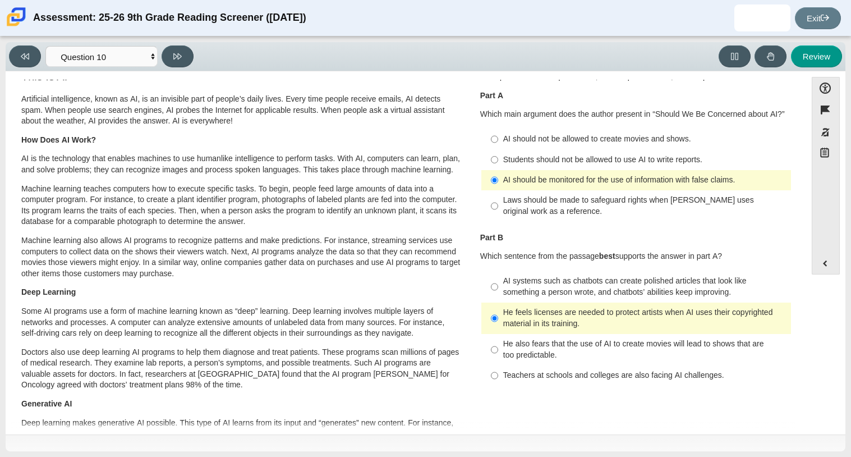
click at [531, 297] on div "AI systems such as chatbots can create polished articles that look like somethi…" at bounding box center [644, 287] width 283 height 22
click at [498, 297] on input "AI systems such as chatbots can create polished articles that look like somethi…" at bounding box center [494, 286] width 7 height 31
radio input "true"
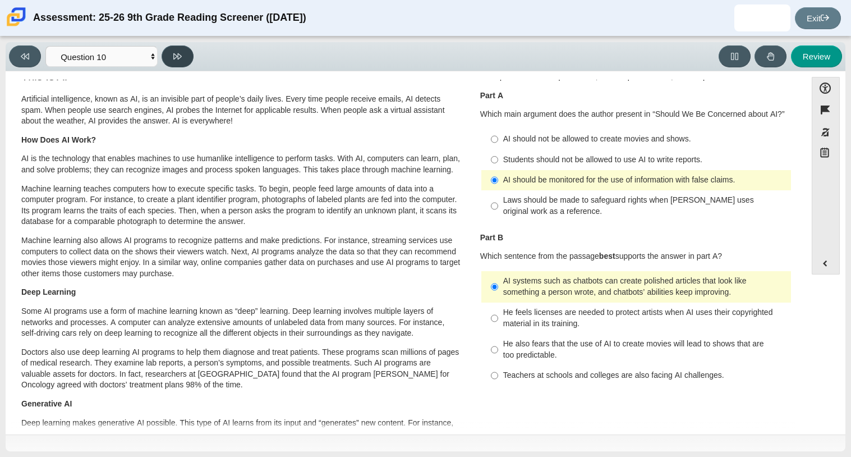
click at [178, 59] on icon at bounding box center [177, 56] width 8 height 8
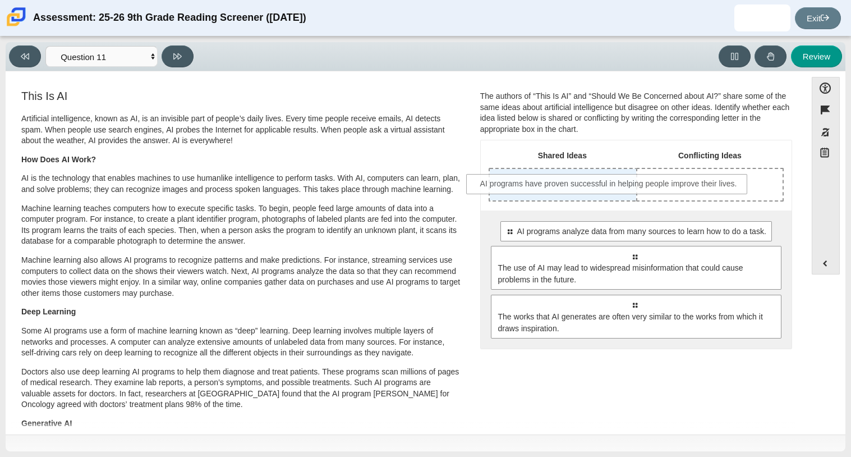
drag, startPoint x: 572, startPoint y: 231, endPoint x: 546, endPoint y: 182, distance: 55.2
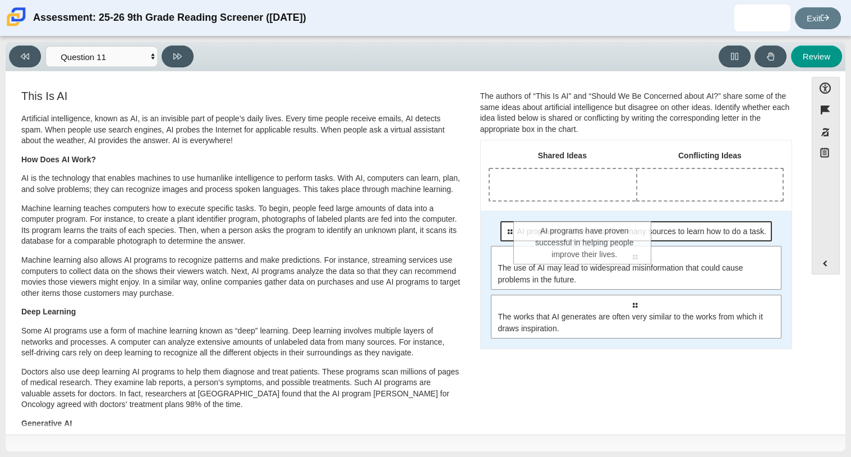
drag, startPoint x: 544, startPoint y: 186, endPoint x: 572, endPoint y: 241, distance: 62.0
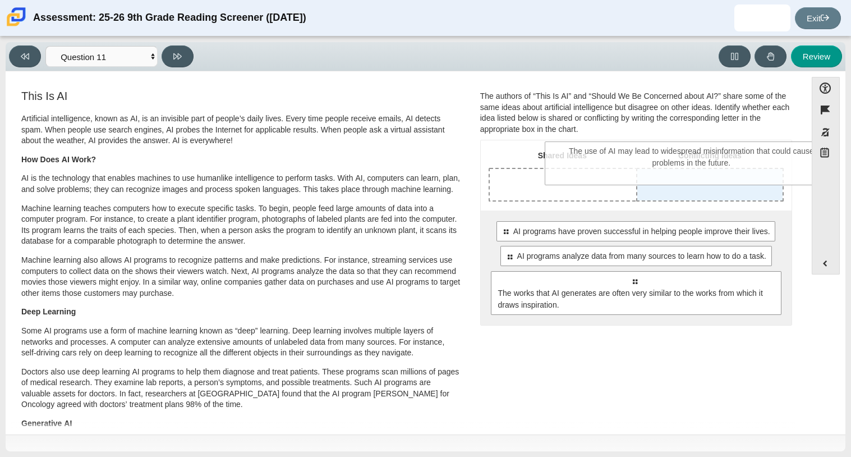
drag, startPoint x: 635, startPoint y: 300, endPoint x: 691, endPoint y: 169, distance: 141.6
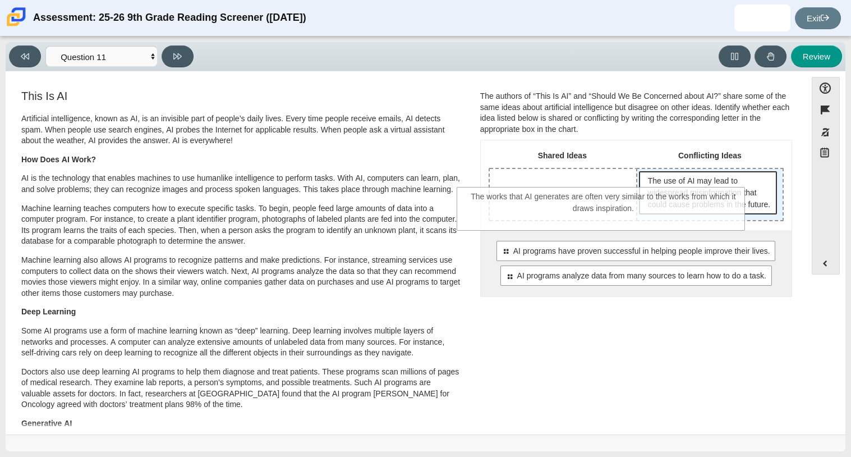
drag, startPoint x: 702, startPoint y: 317, endPoint x: 676, endPoint y: 200, distance: 119.7
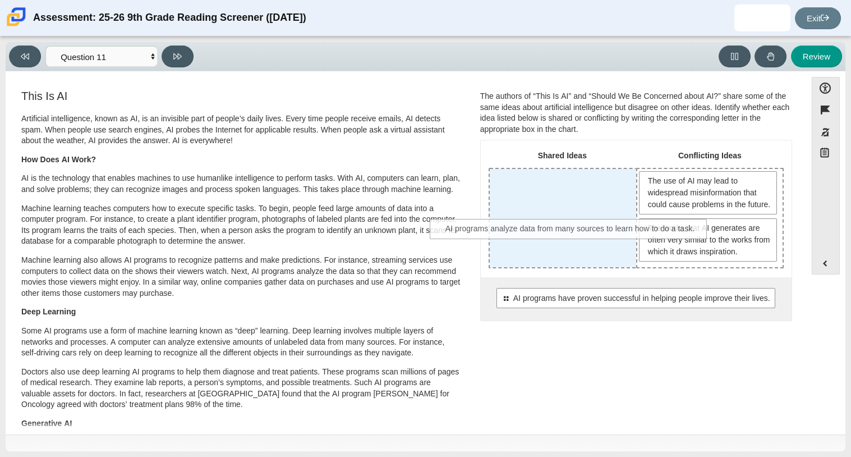
drag, startPoint x: 626, startPoint y: 338, endPoint x: 561, endPoint y: 233, distance: 124.0
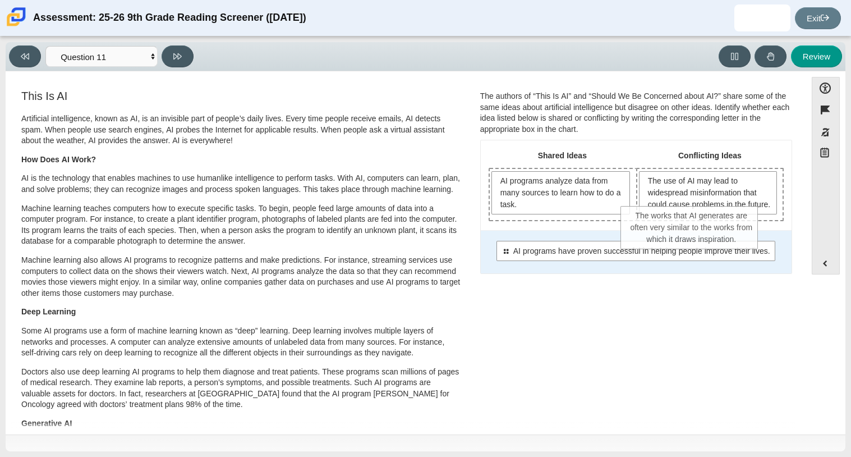
drag, startPoint x: 652, startPoint y: 269, endPoint x: 637, endPoint y: 241, distance: 31.1
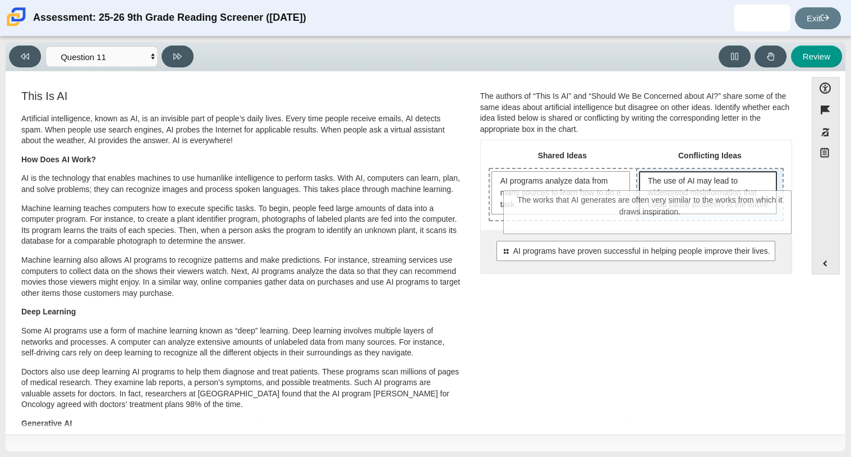
drag, startPoint x: 666, startPoint y: 281, endPoint x: 681, endPoint y: 194, distance: 88.4
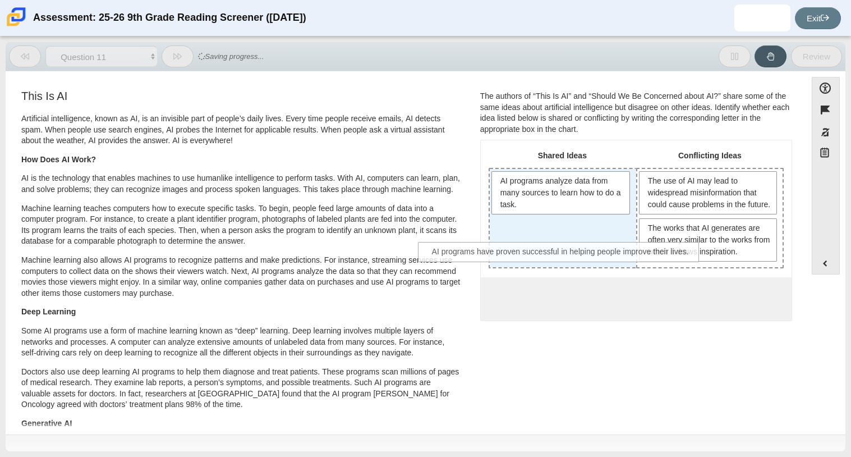
drag, startPoint x: 691, startPoint y: 316, endPoint x: 617, endPoint y: 258, distance: 94.0
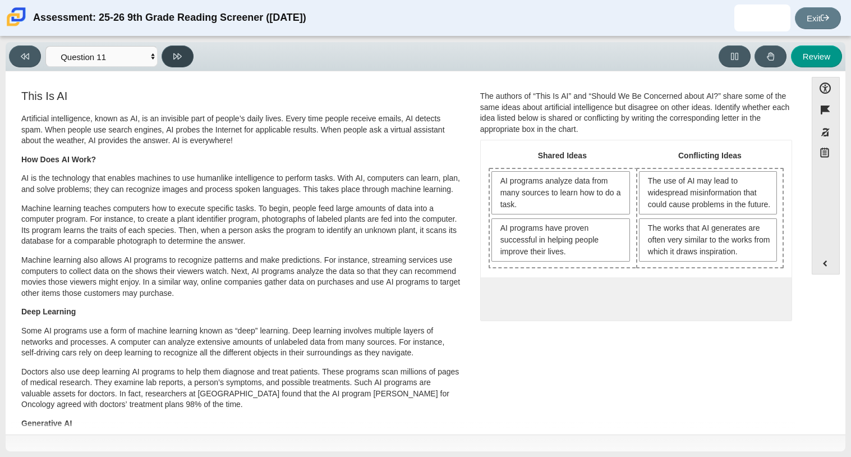
click at [181, 57] on icon at bounding box center [177, 56] width 8 height 8
select select "c3effed4-44ce-4a19-bd96-1787f34e9b4c"
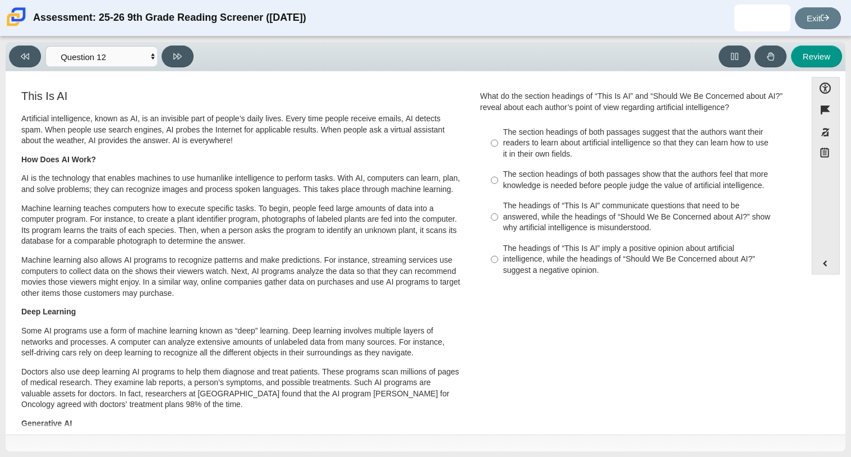
click at [579, 126] on label "The section headings of both passages suggest that the authors want their reade…" at bounding box center [637, 143] width 308 height 43
click at [498, 126] on input "The section headings of both passages suggest that the authors want their reade…" at bounding box center [494, 143] width 7 height 43
radio input "true"
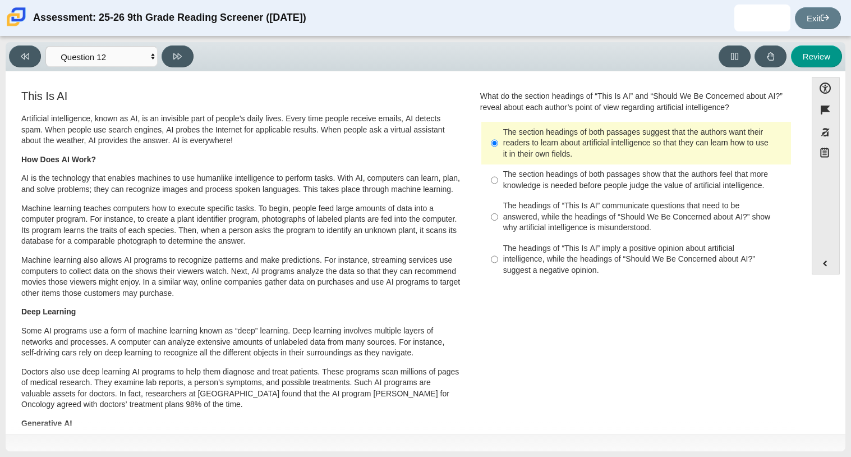
click at [621, 271] on div "The headings of “This Is AI” imply a positive opinion about artificial intellig…" at bounding box center [644, 259] width 283 height 33
click at [498, 271] on input "The headings of “This Is AI” imply a positive opinion about artificial intellig…" at bounding box center [494, 259] width 7 height 43
radio input "true"
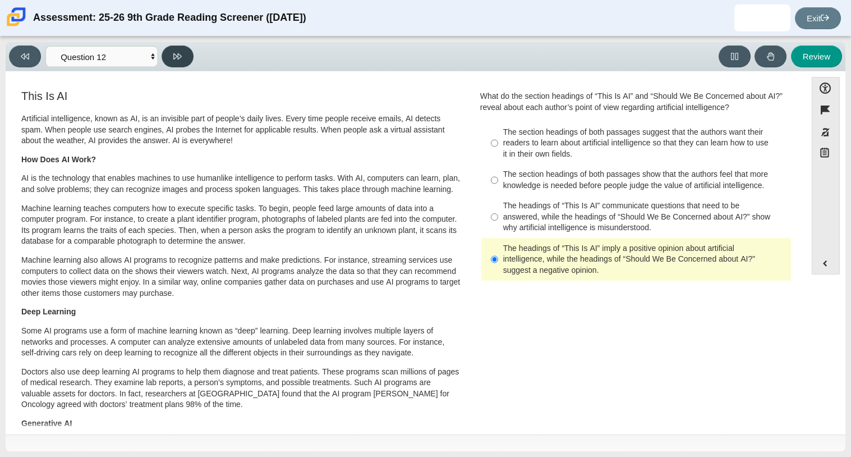
click at [183, 56] on button at bounding box center [178, 56] width 32 height 22
select select "review"
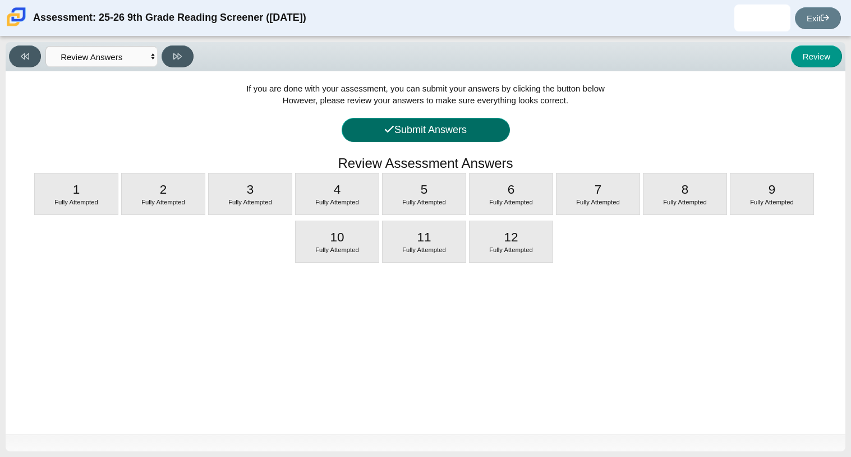
click at [475, 125] on button "Submit Answers" at bounding box center [426, 130] width 168 height 24
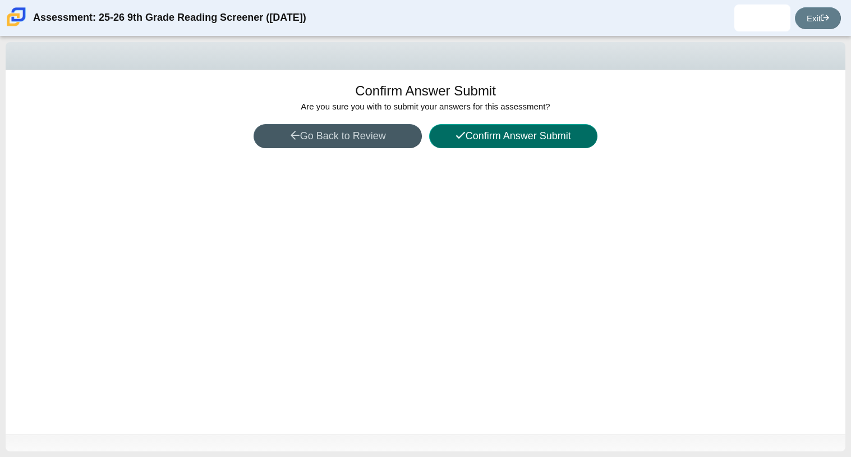
click at [476, 126] on button "Confirm Answer Submit" at bounding box center [513, 136] width 168 height 24
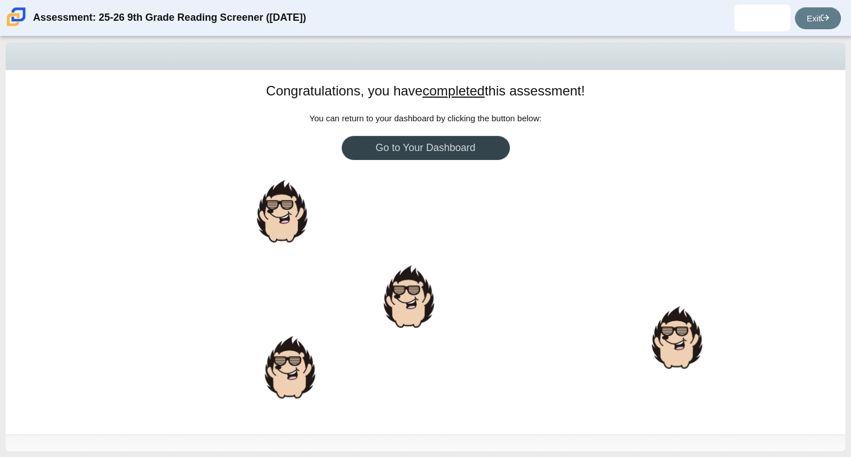
click at [455, 159] on link "Go to Your Dashboard" at bounding box center [426, 148] width 168 height 24
